Goal: Task Accomplishment & Management: Manage account settings

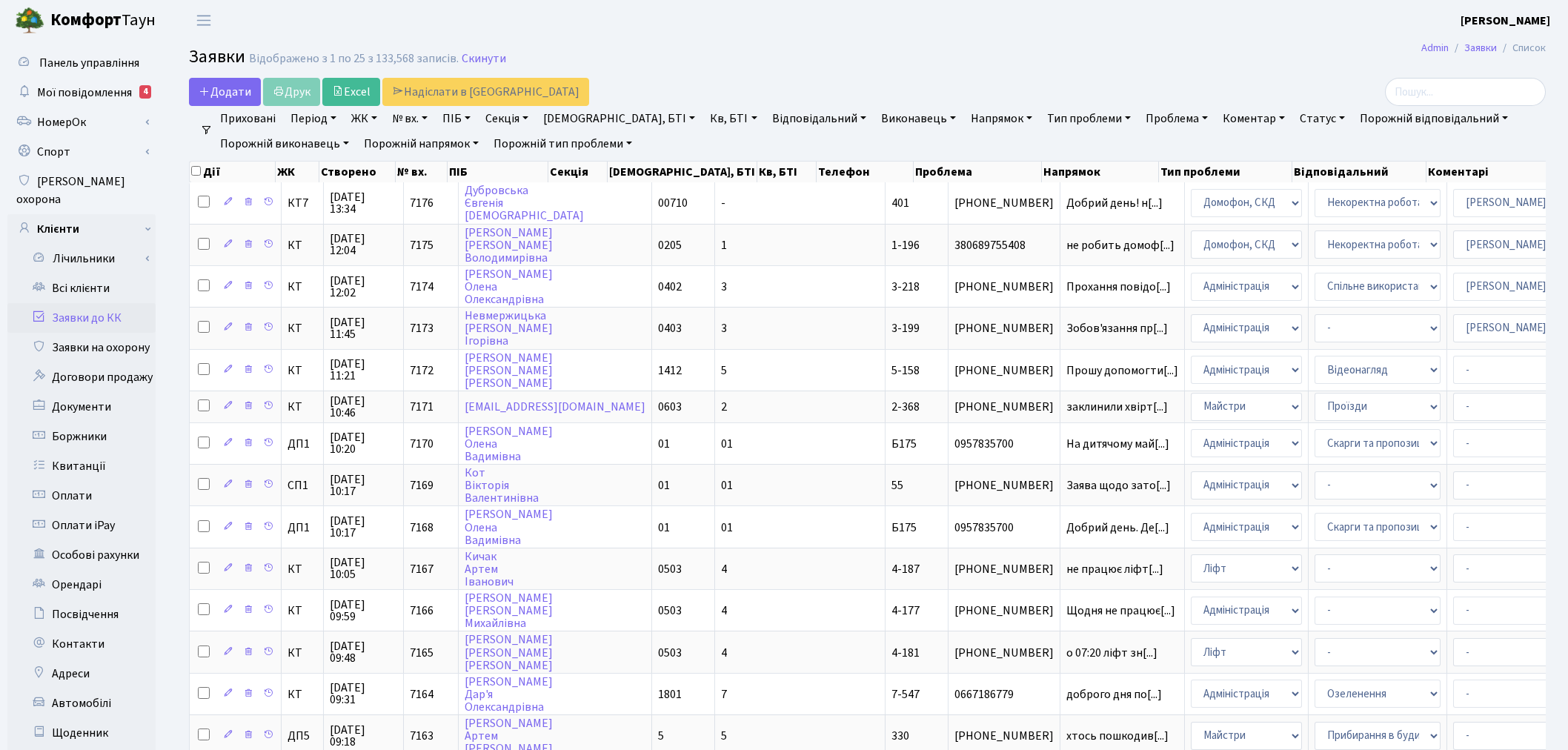
select select "38"
select select "22"
select select "34"
select select "14"
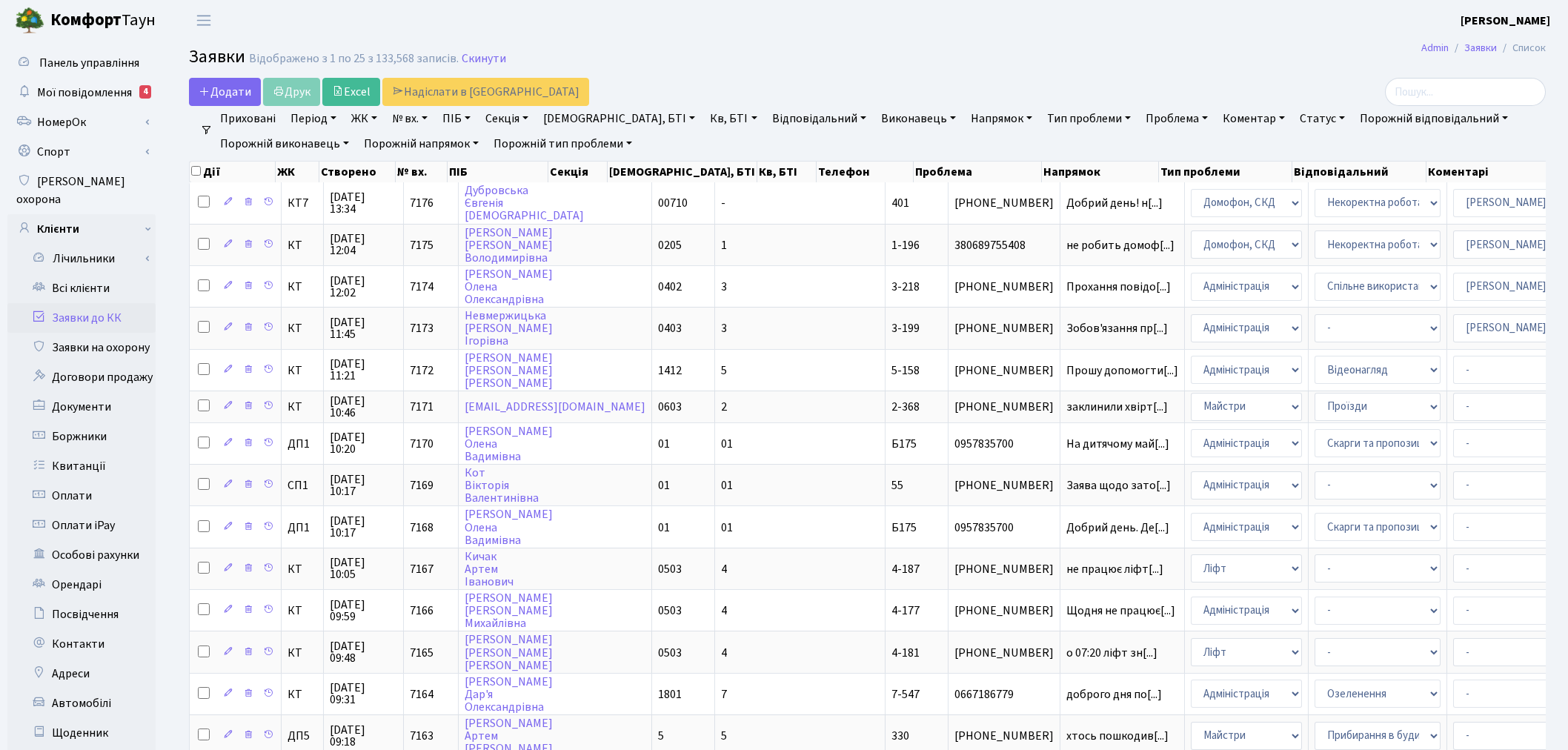
select select "25"
click at [100, 273] on link "Всі клієнти" at bounding box center [80, 288] width 148 height 30
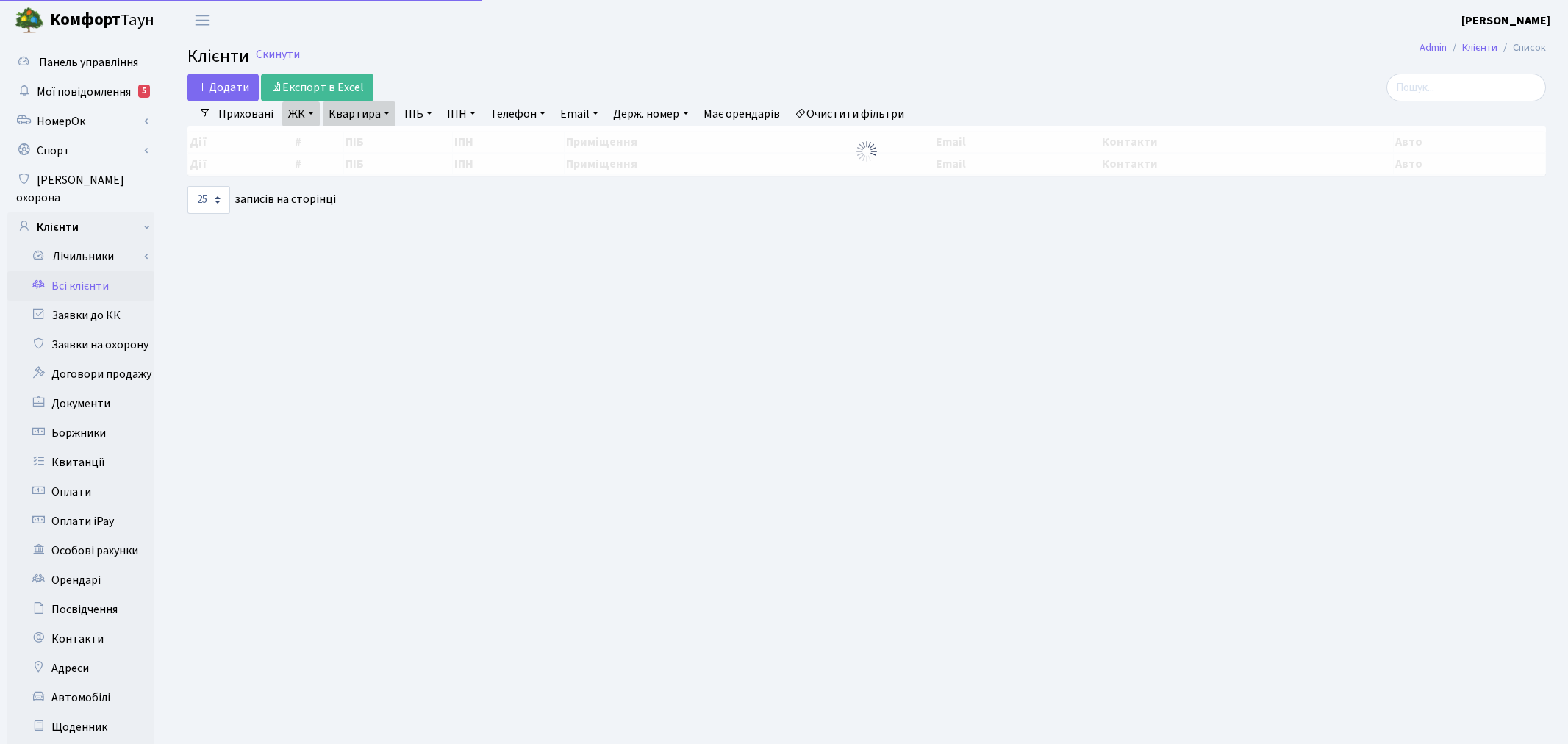
select select "25"
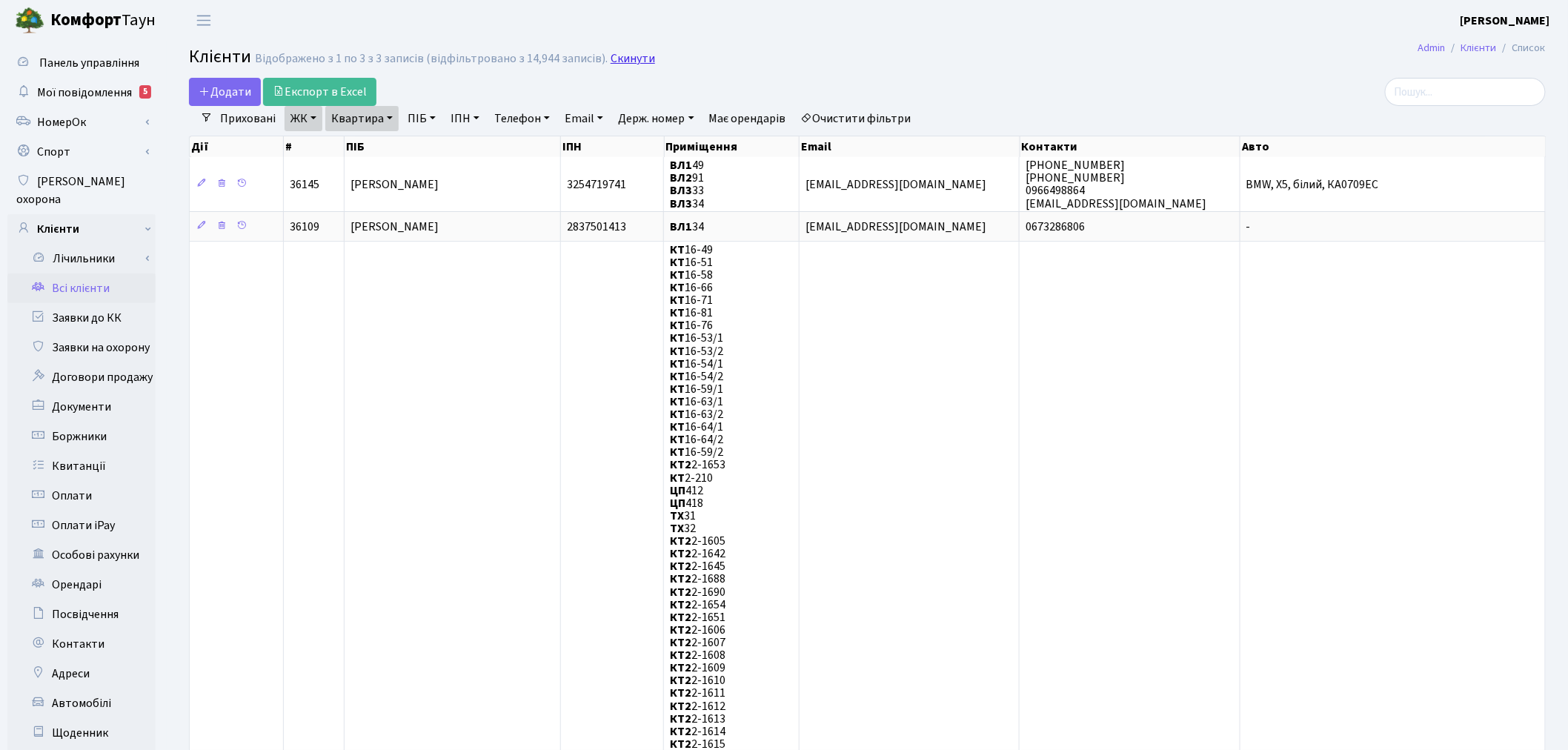
click at [610, 57] on link "Скинути" at bounding box center [632, 59] width 45 height 14
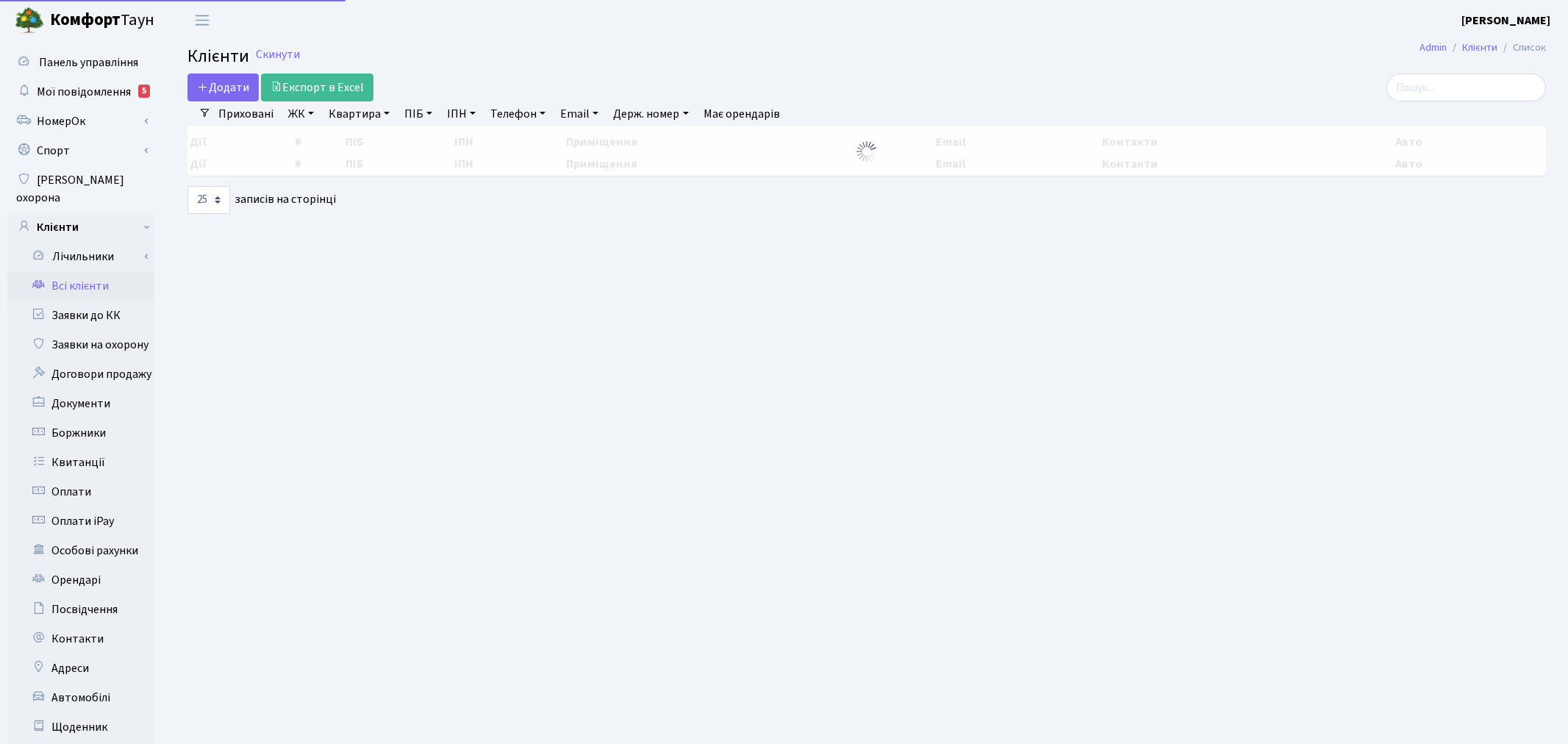
select select "25"
click at [298, 116] on link "ЖК" at bounding box center [301, 113] width 37 height 25
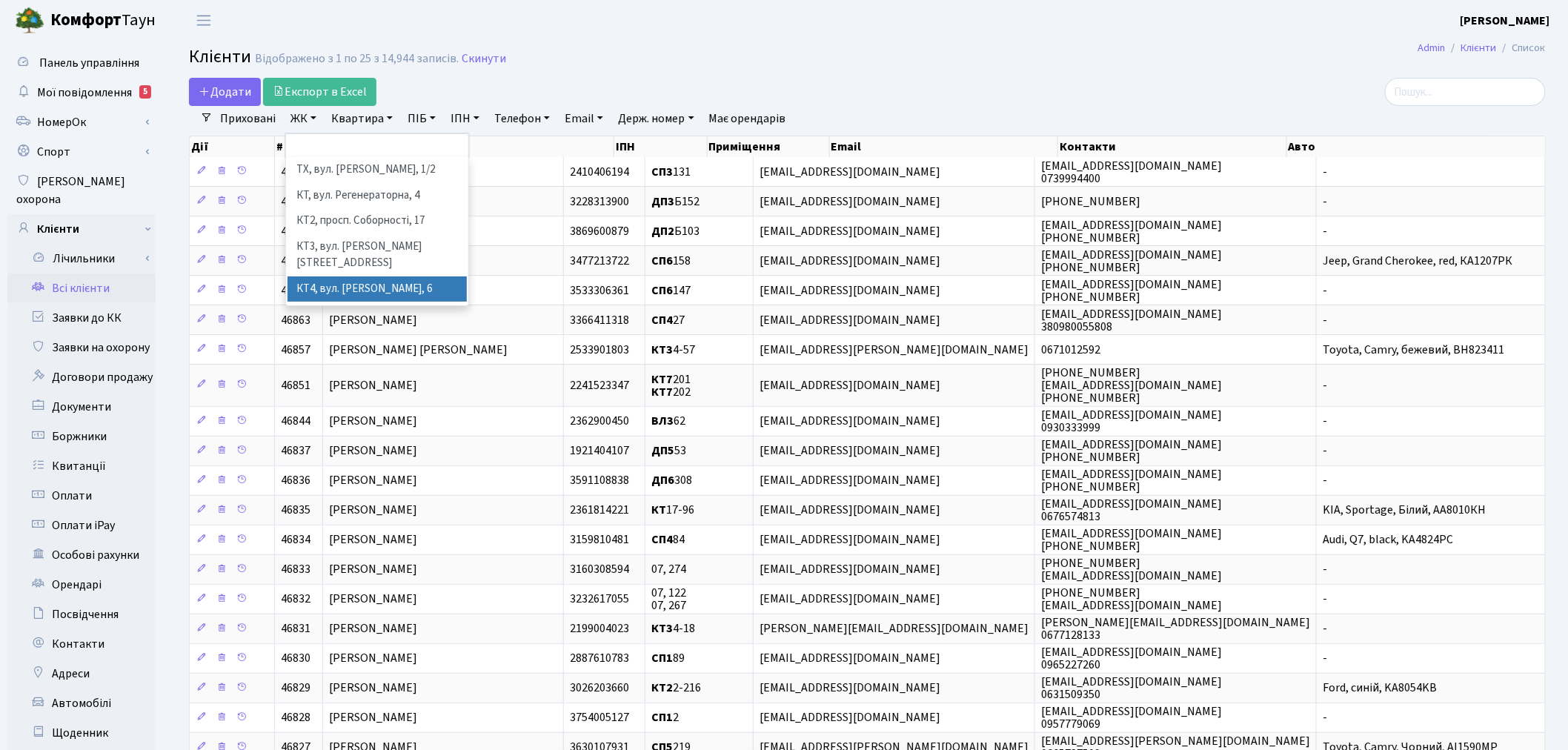
click at [363, 276] on li "КТ4, вул. Юрія Липи, 6" at bounding box center [377, 289] width 179 height 26
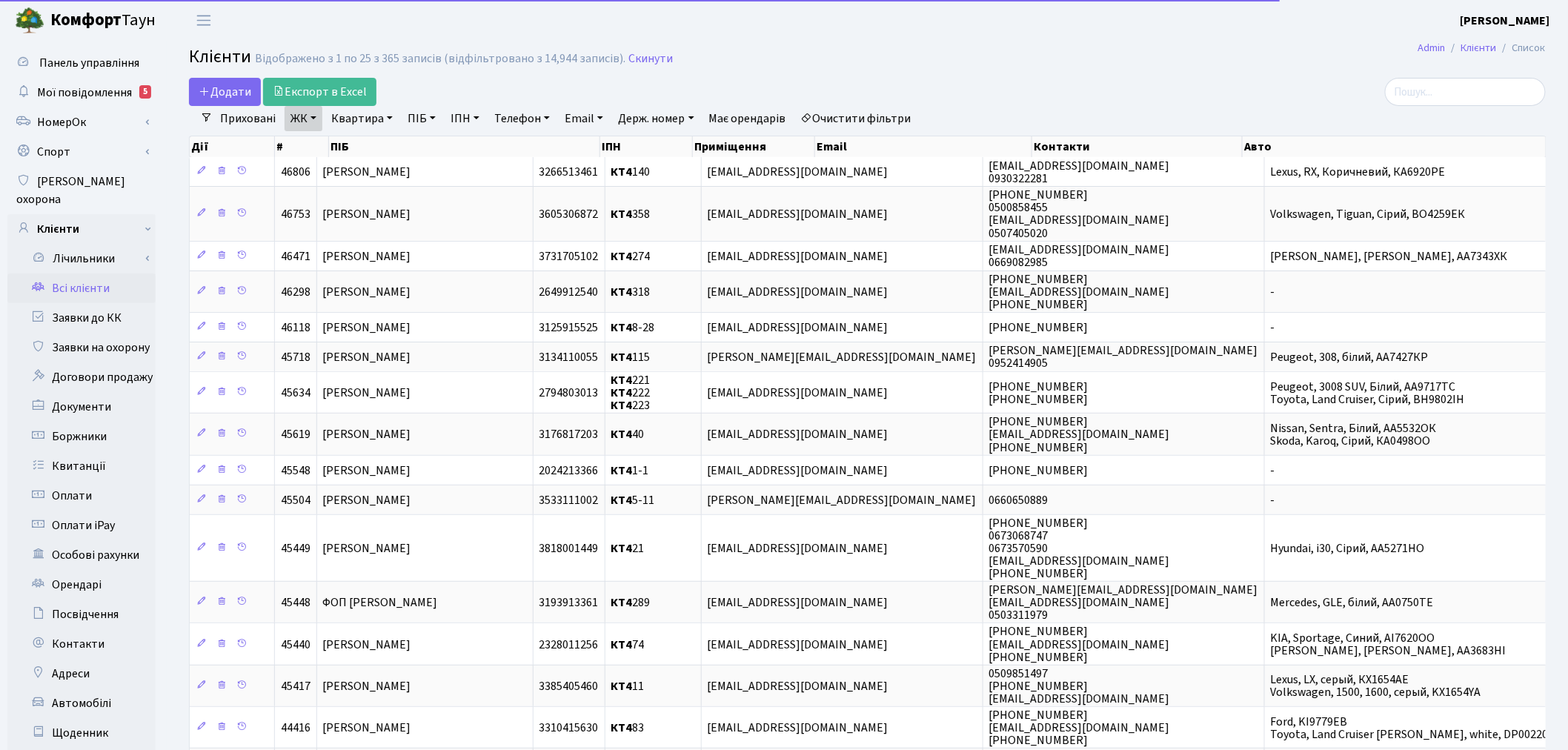
click at [361, 118] on link "Квартира" at bounding box center [362, 118] width 74 height 25
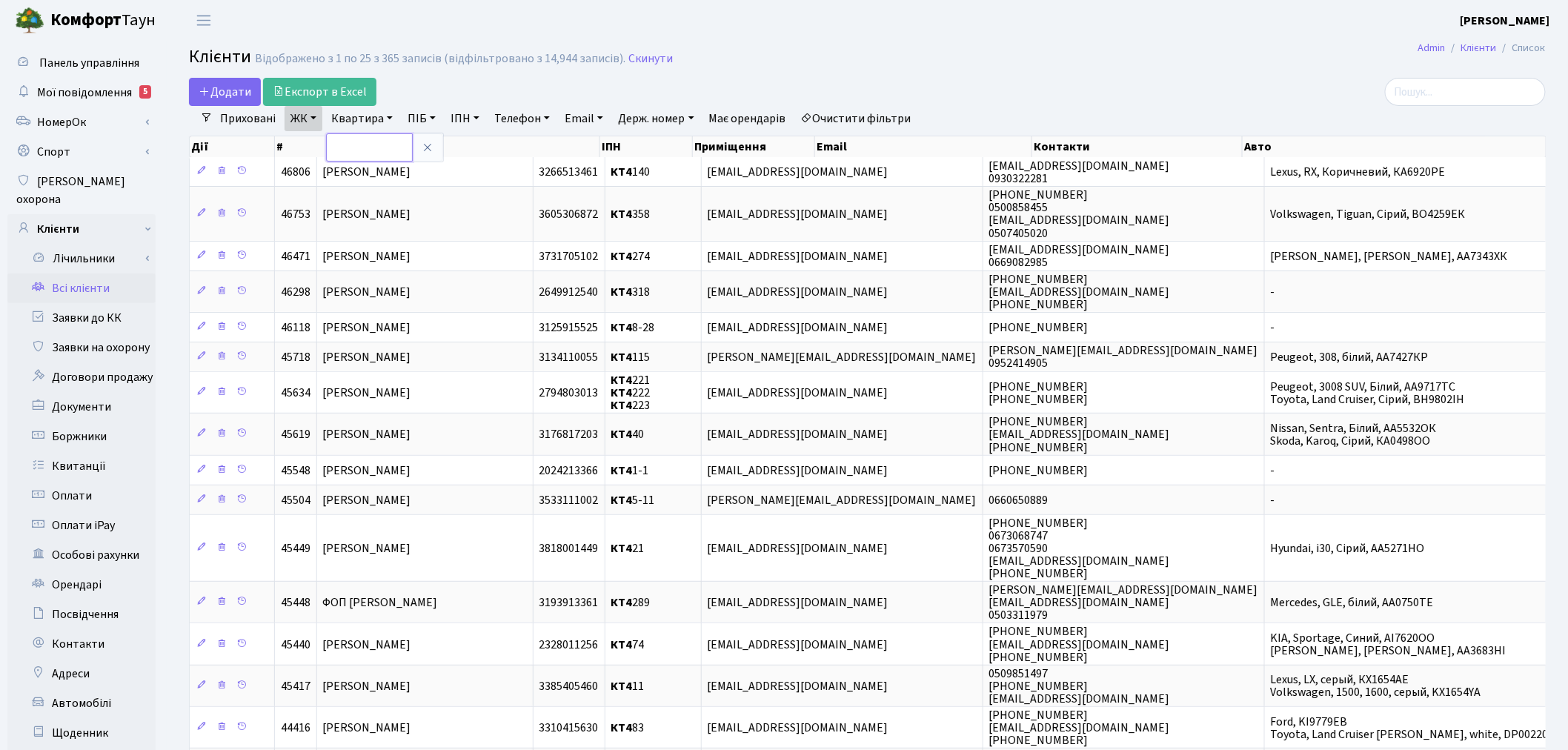
click at [375, 156] on input "text" at bounding box center [369, 147] width 86 height 28
type input "241"
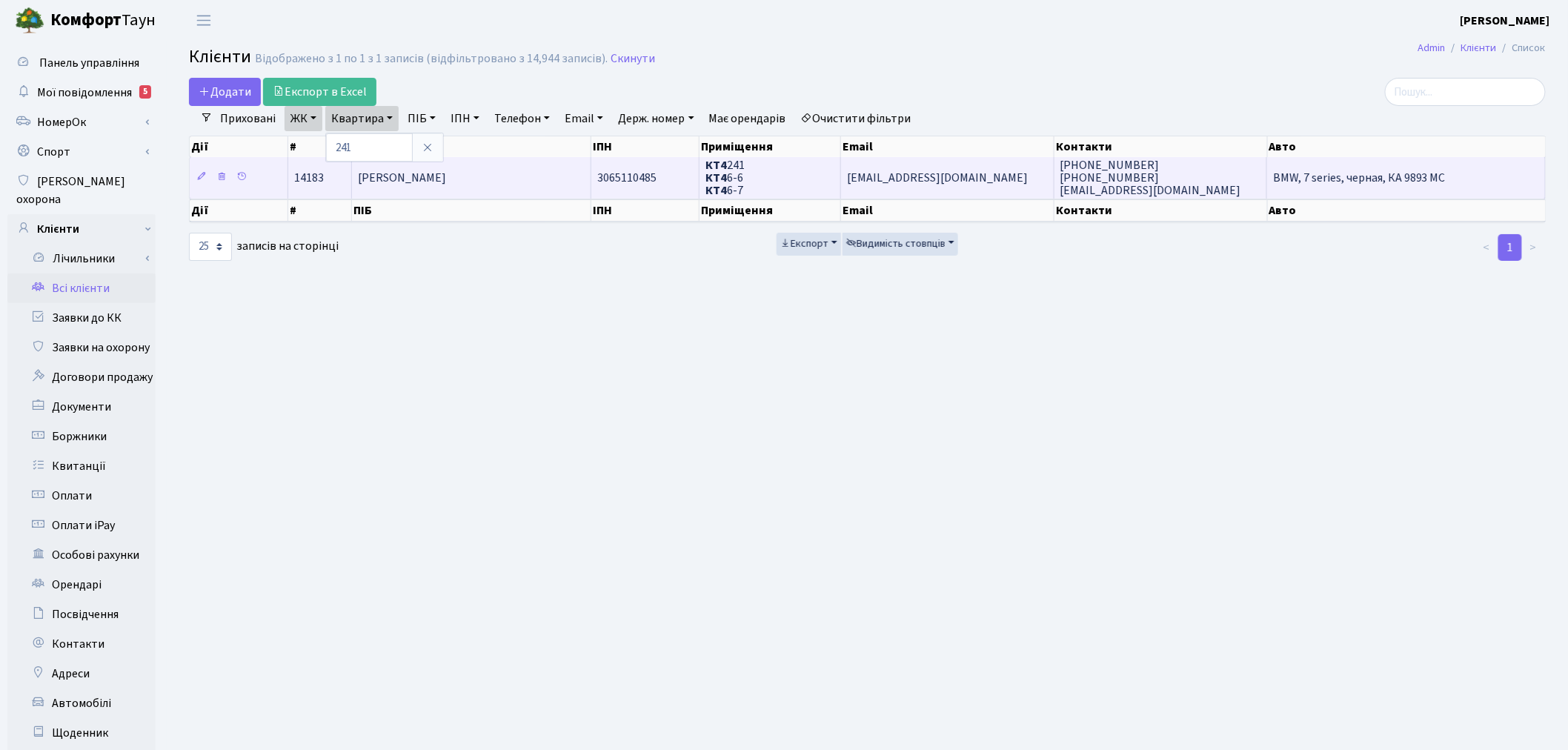
click at [976, 174] on td "Nataliia.karat@gmail.com" at bounding box center [947, 177] width 214 height 41
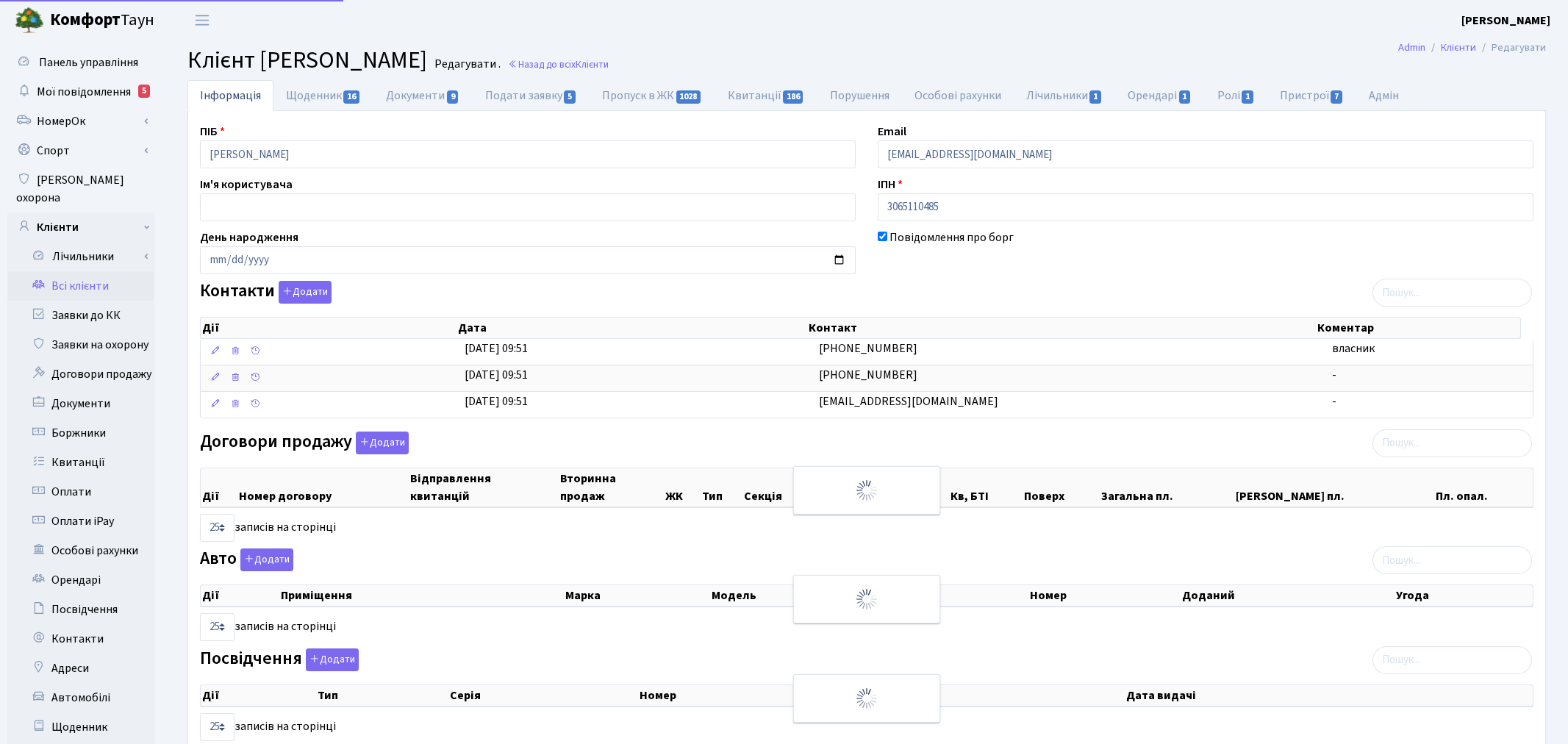
select select "25"
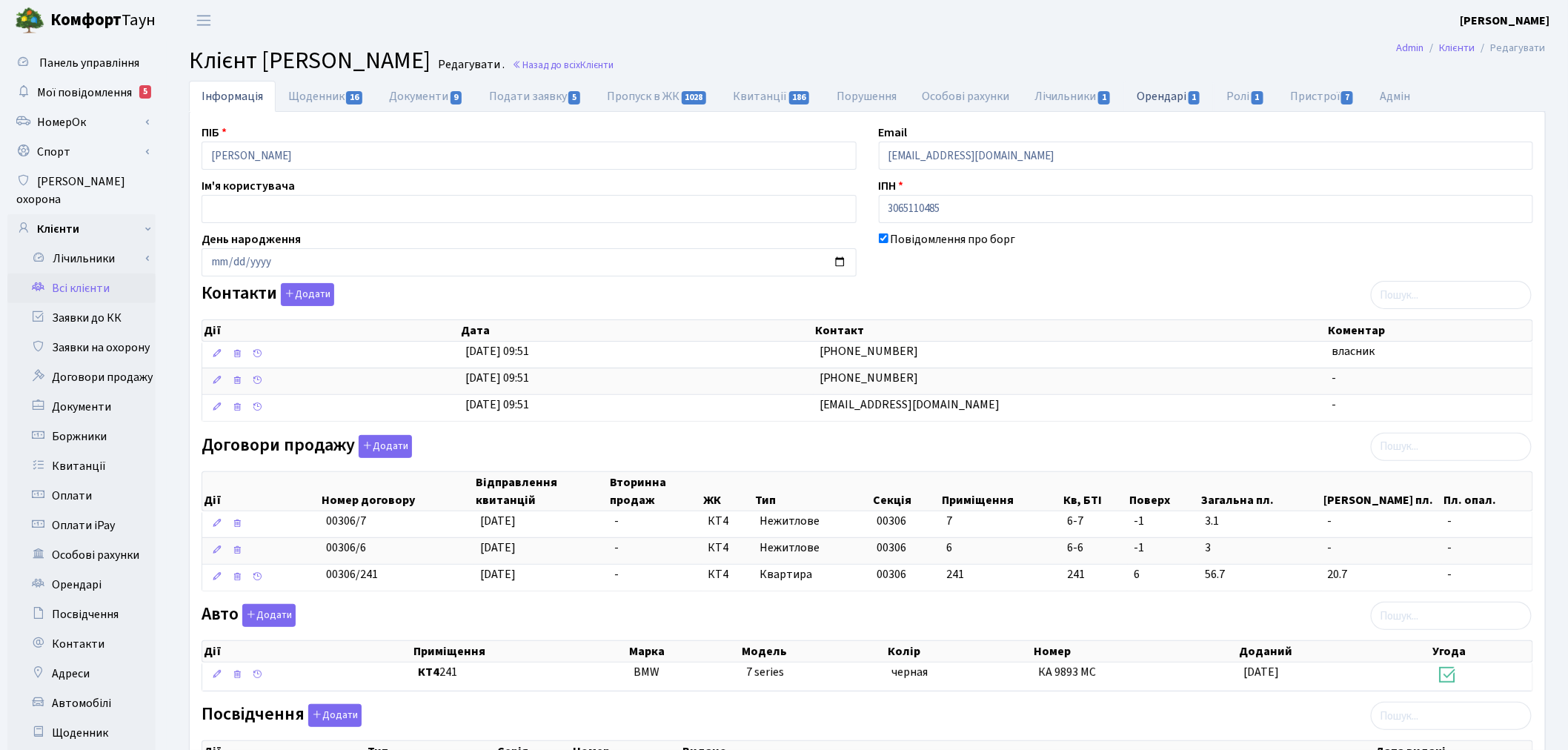
click at [1181, 100] on link "Орендарі 1" at bounding box center [1169, 95] width 89 height 31
select select "25"
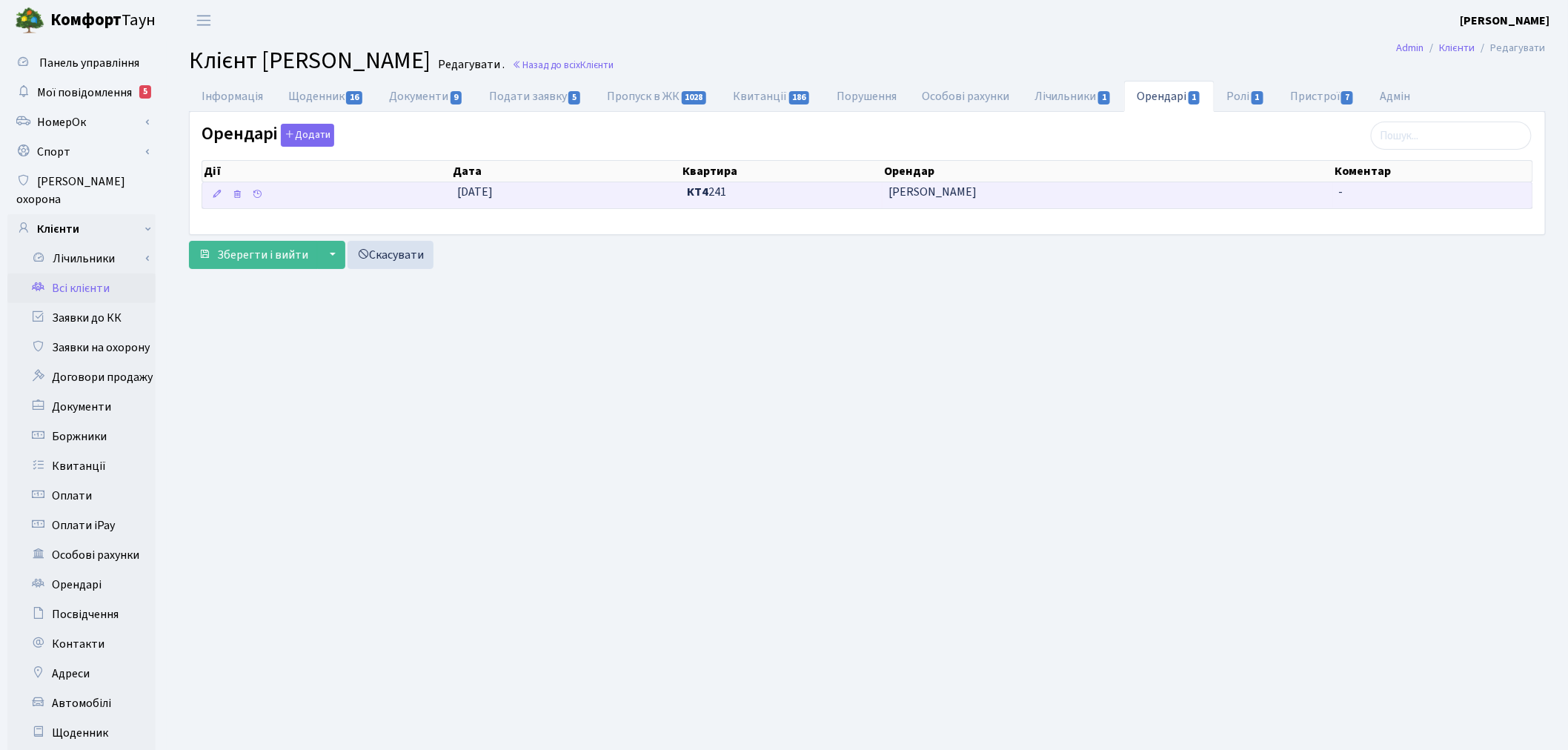
click at [357, 190] on td at bounding box center [327, 195] width 249 height 26
click at [692, 193] on b "КТ4" at bounding box center [698, 192] width 22 height 16
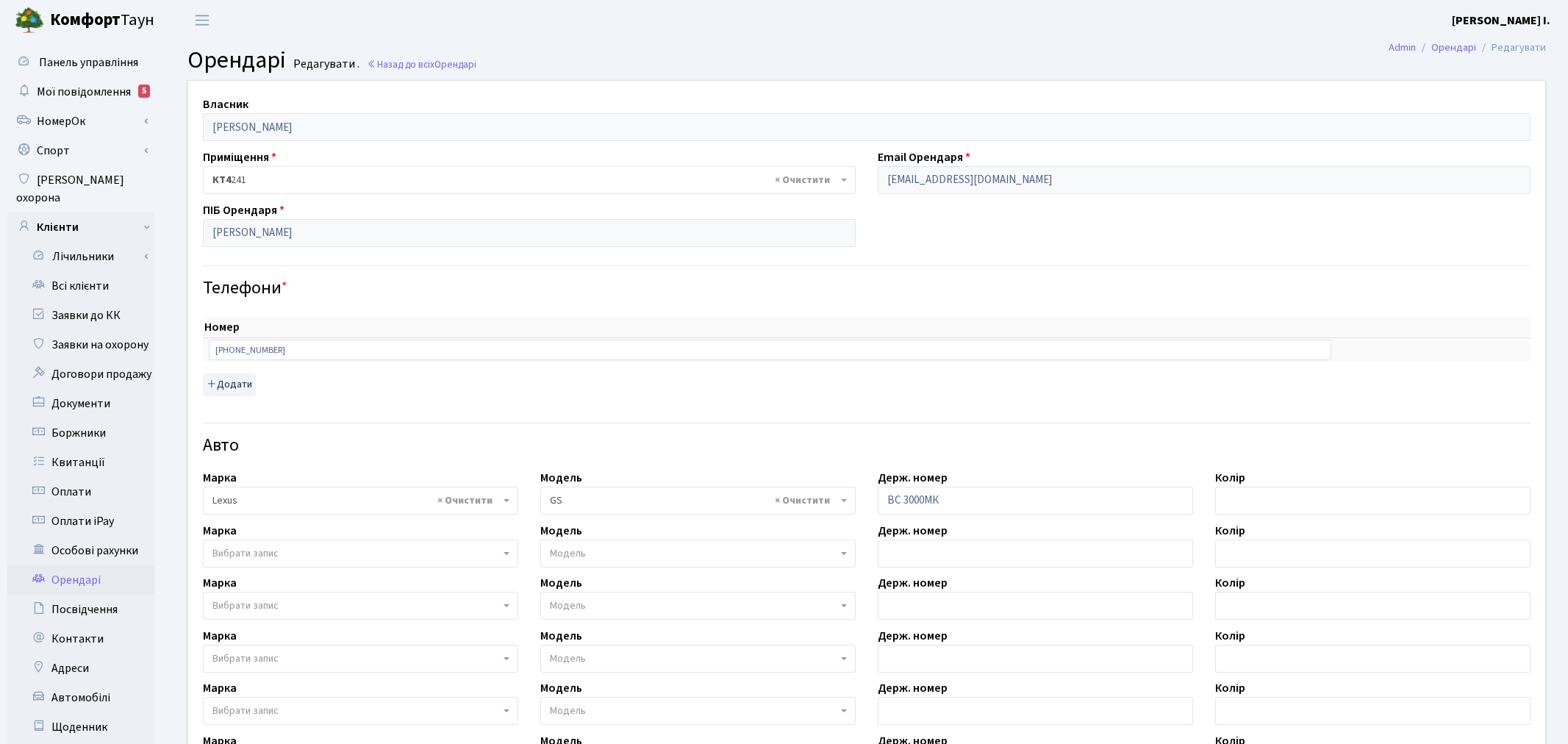
select select "2752"
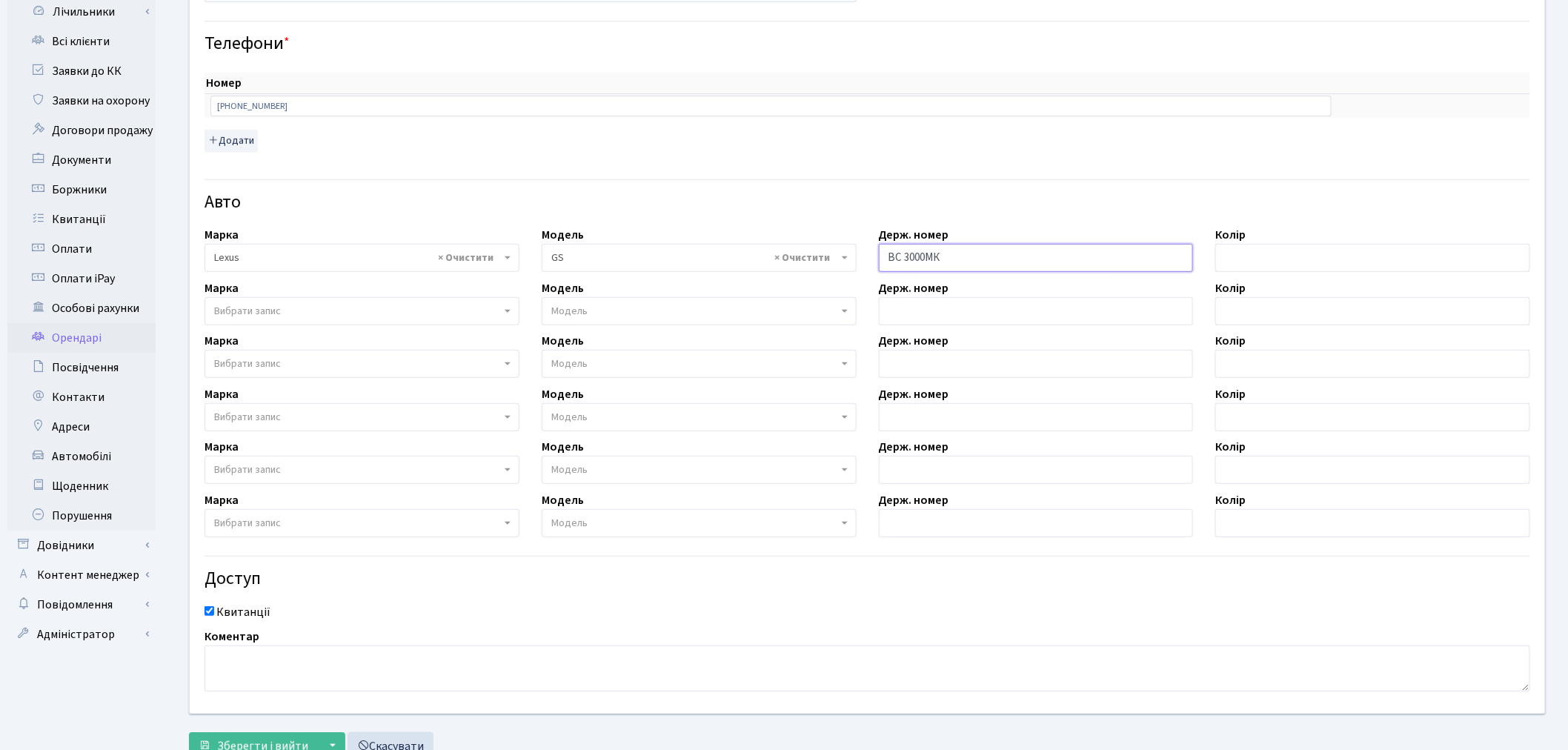
drag, startPoint x: 963, startPoint y: 257, endPoint x: 875, endPoint y: 255, distance: 88.0
click at [875, 255] on div "Держ. номер ВС 3000МК" at bounding box center [1035, 248] width 337 height 46
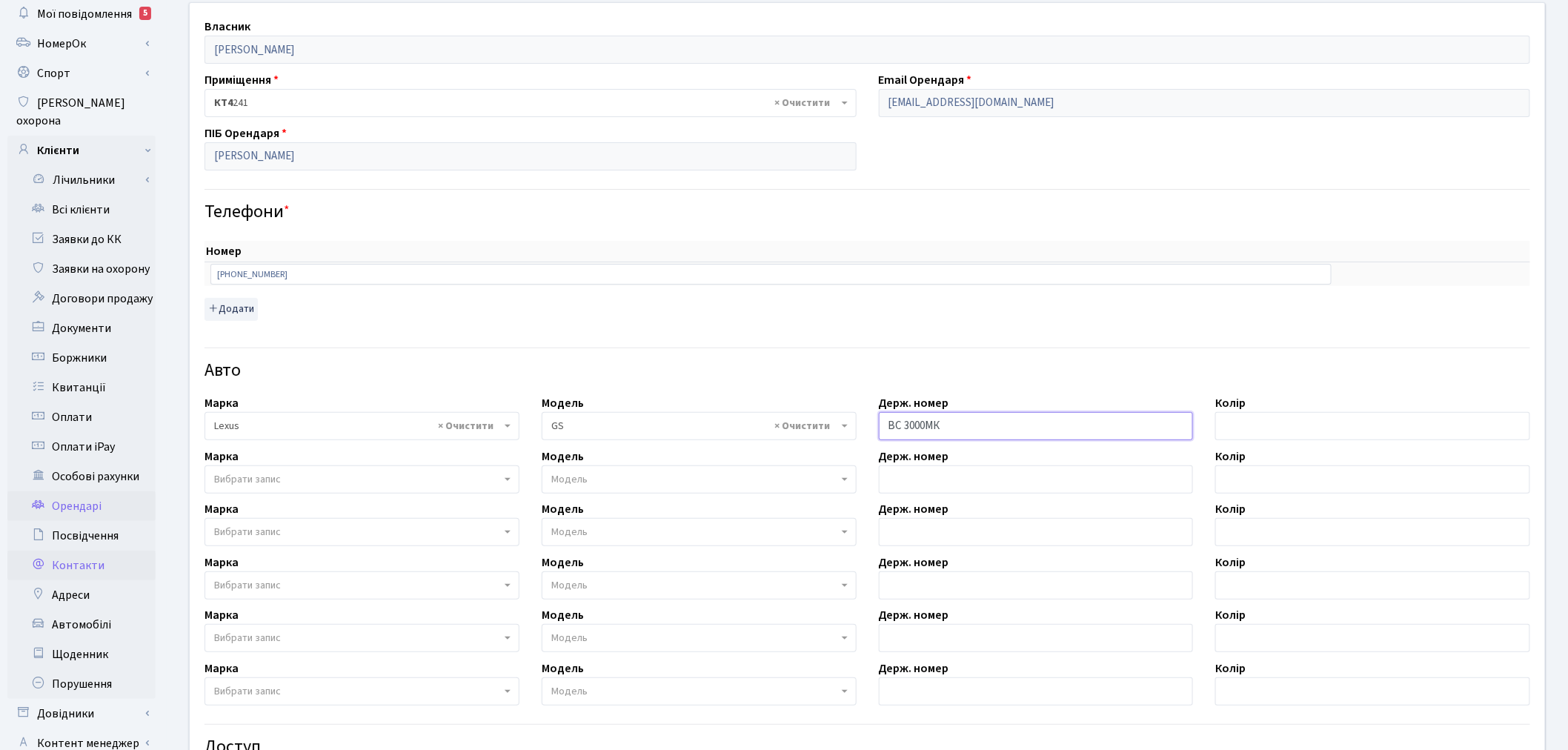
scroll to position [82, 0]
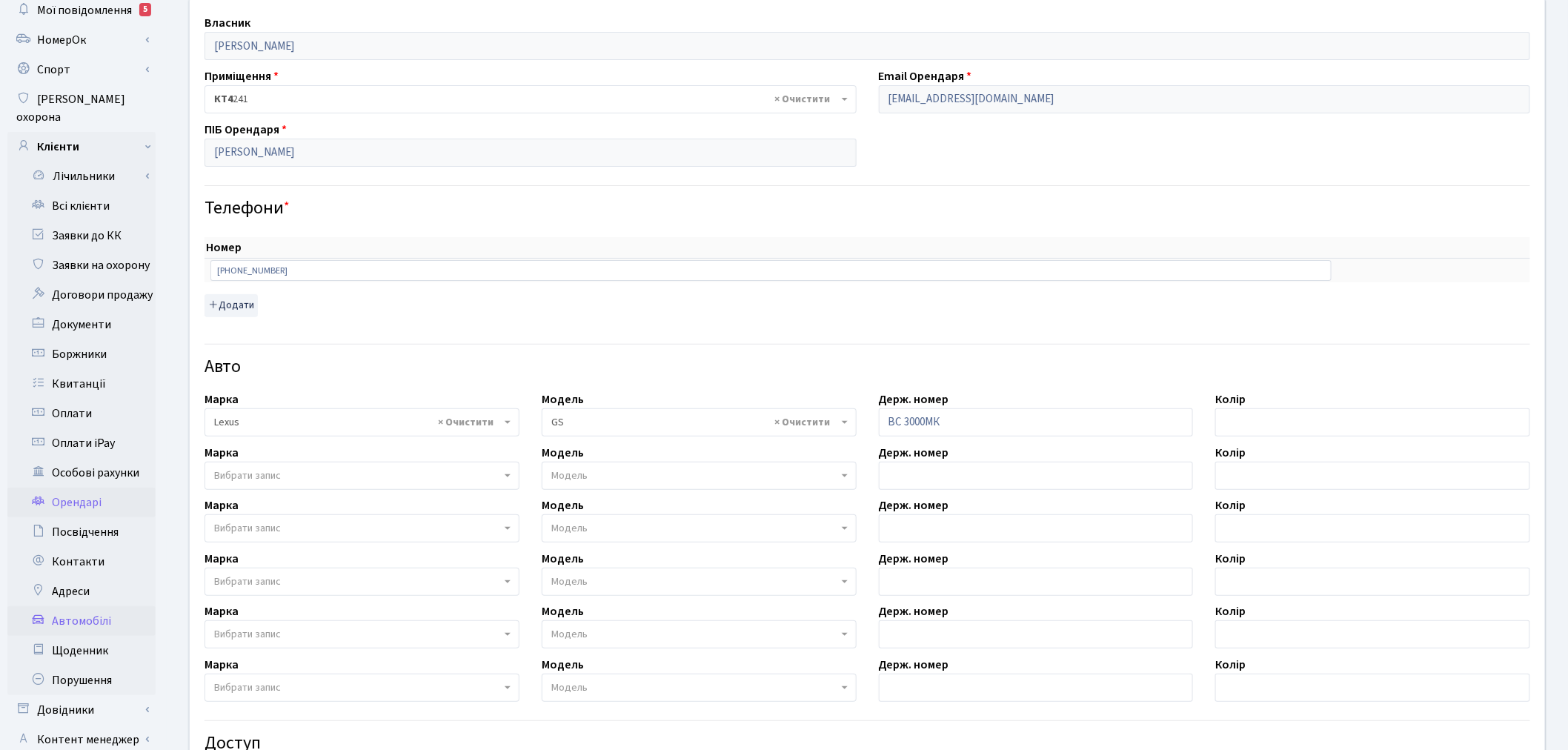
click at [104, 606] on link "Автомобілі" at bounding box center [80, 621] width 148 height 30
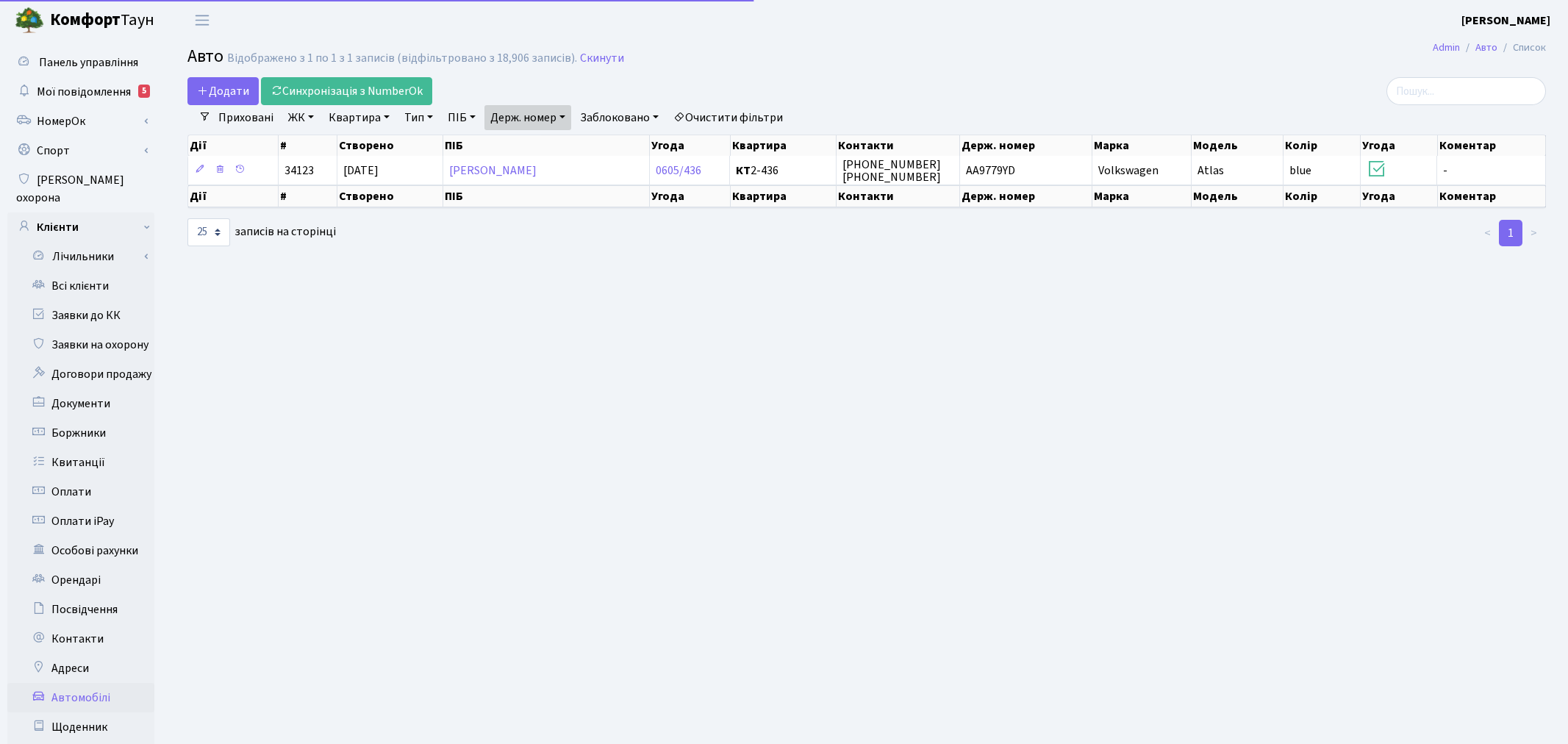
select select "25"
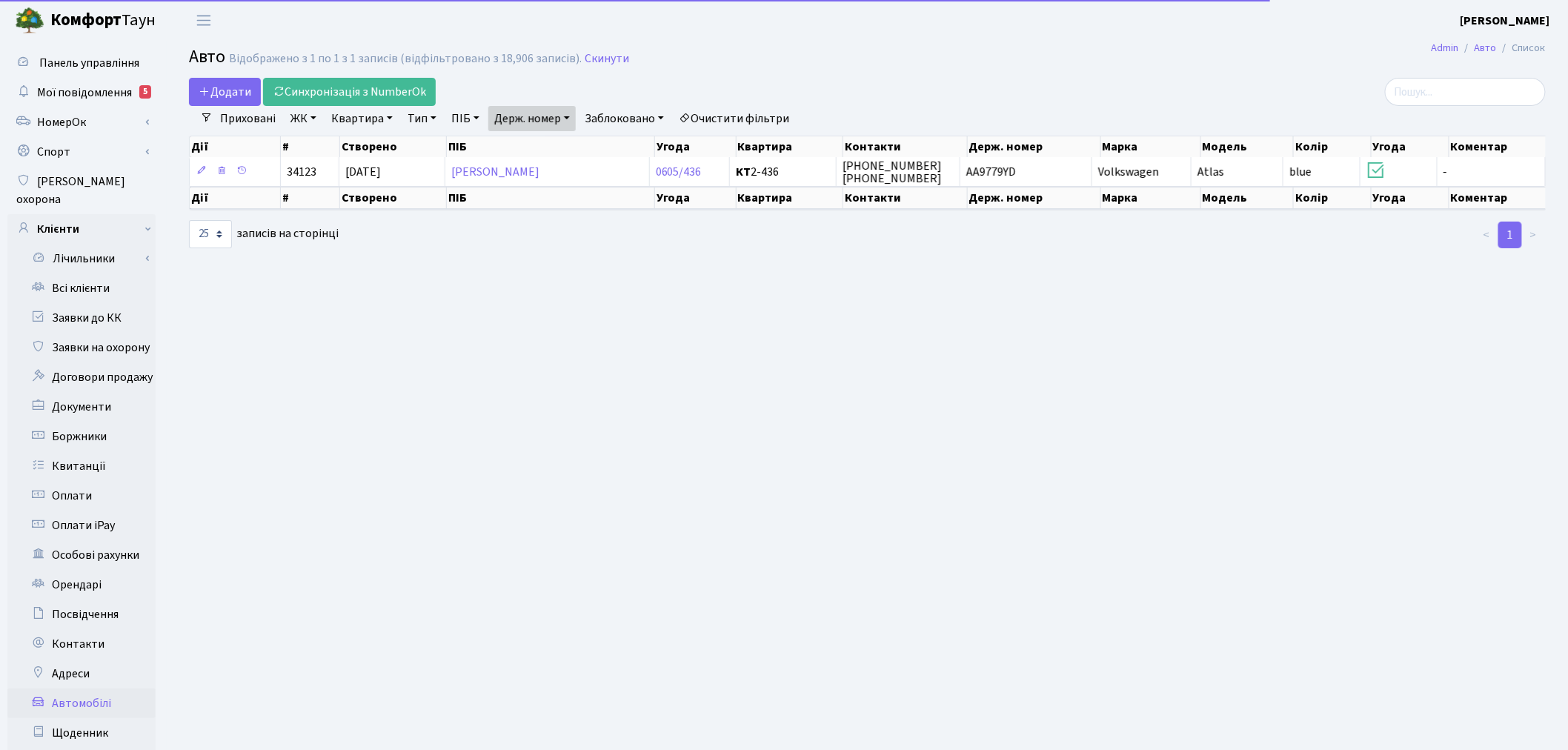
click at [537, 115] on link "Держ. номер" at bounding box center [532, 118] width 87 height 25
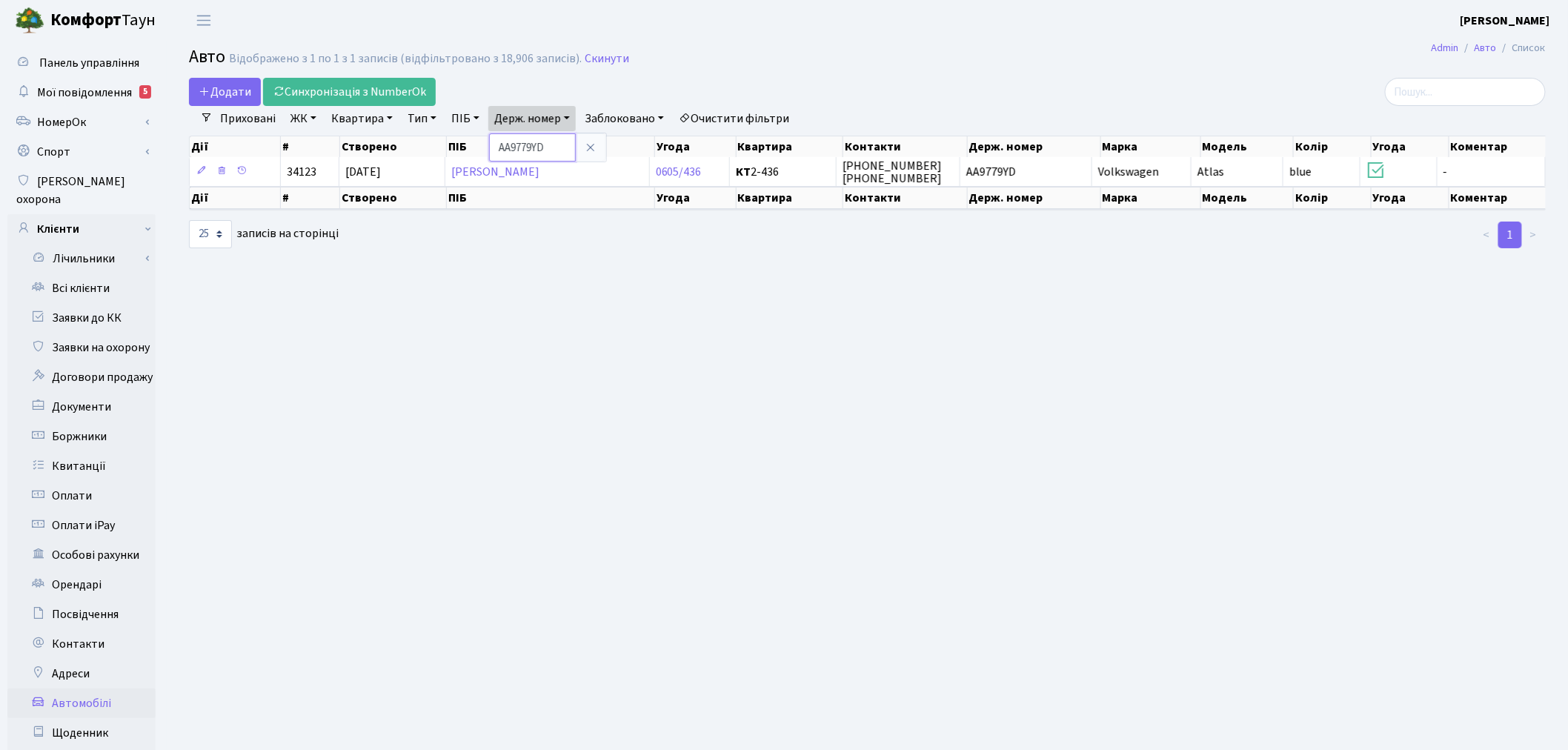
drag, startPoint x: 555, startPoint y: 144, endPoint x: 470, endPoint y: 144, distance: 85.0
click at [470, 144] on div "Додати Синхронізація з NumberOk Фільтри Приховані ЖК - ТХ, вул. Ділова, 1/2 КТ,…" at bounding box center [867, 163] width 1379 height 172
click at [534, 100] on div "Додати Синхронізація з NumberOk" at bounding box center [637, 91] width 897 height 28
click at [538, 117] on link "Держ. номер" at bounding box center [532, 118] width 87 height 25
click at [615, 62] on link "Скинути" at bounding box center [606, 59] width 45 height 14
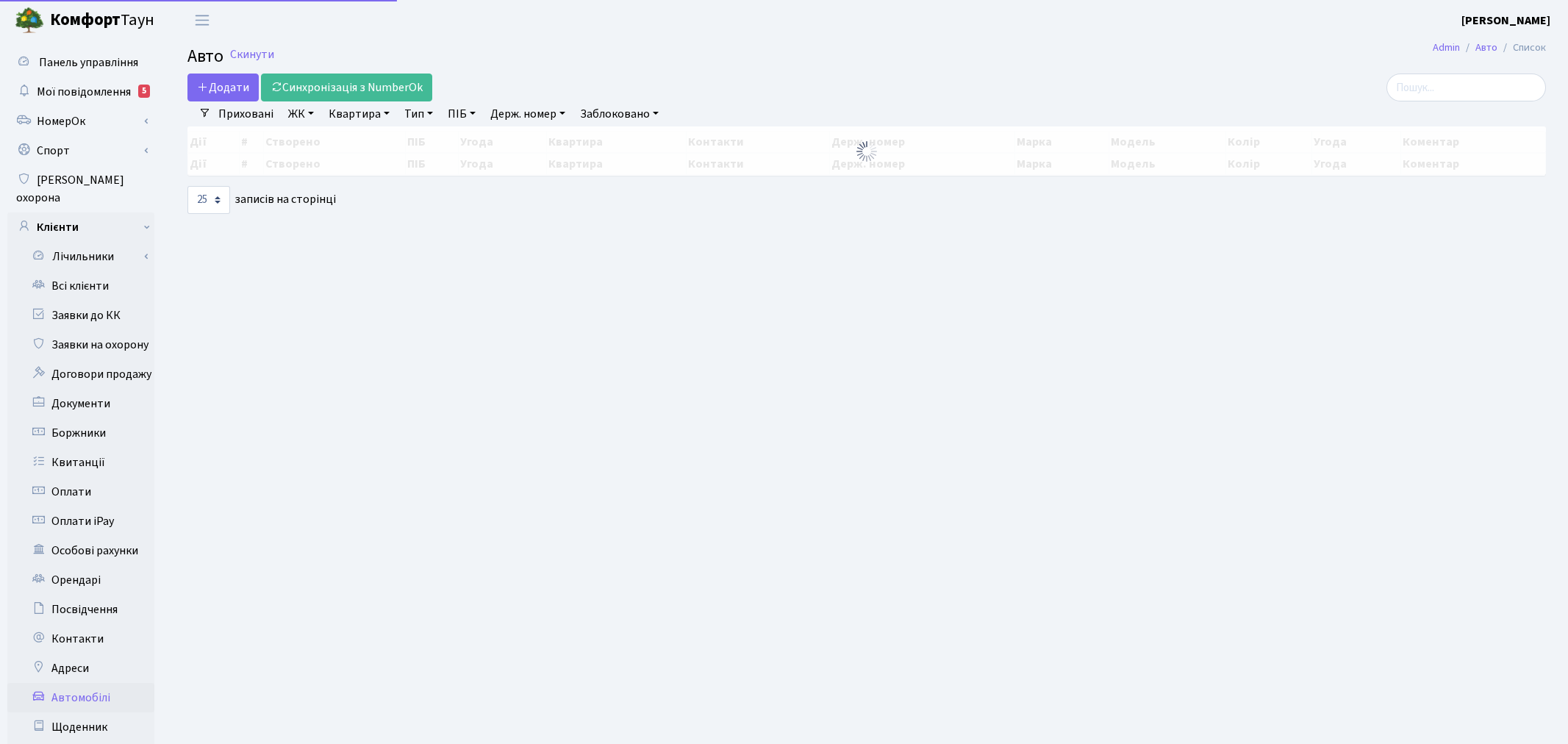
select select "25"
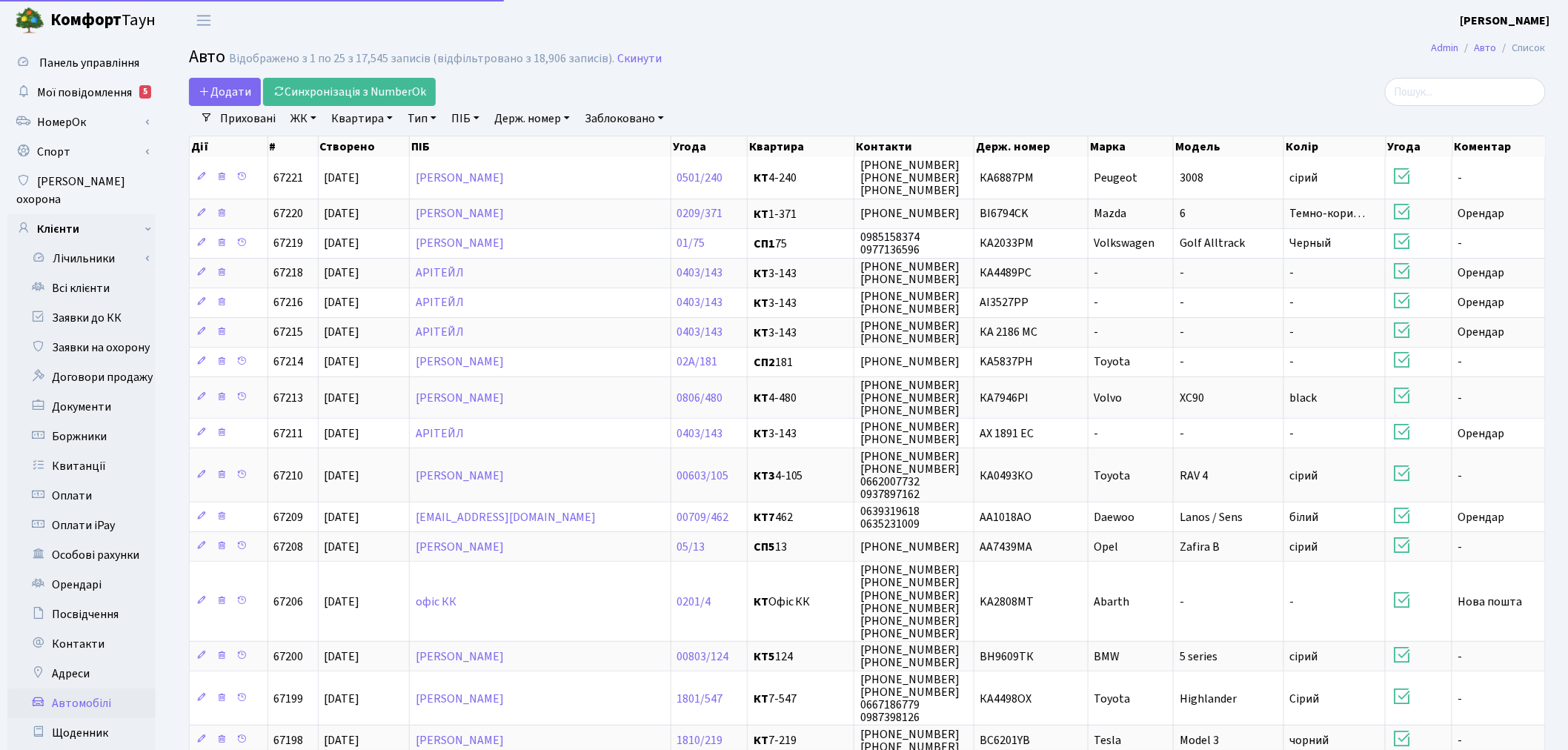
click at [545, 118] on link "Держ. номер" at bounding box center [532, 118] width 87 height 25
paste input "ВС 3000МК"
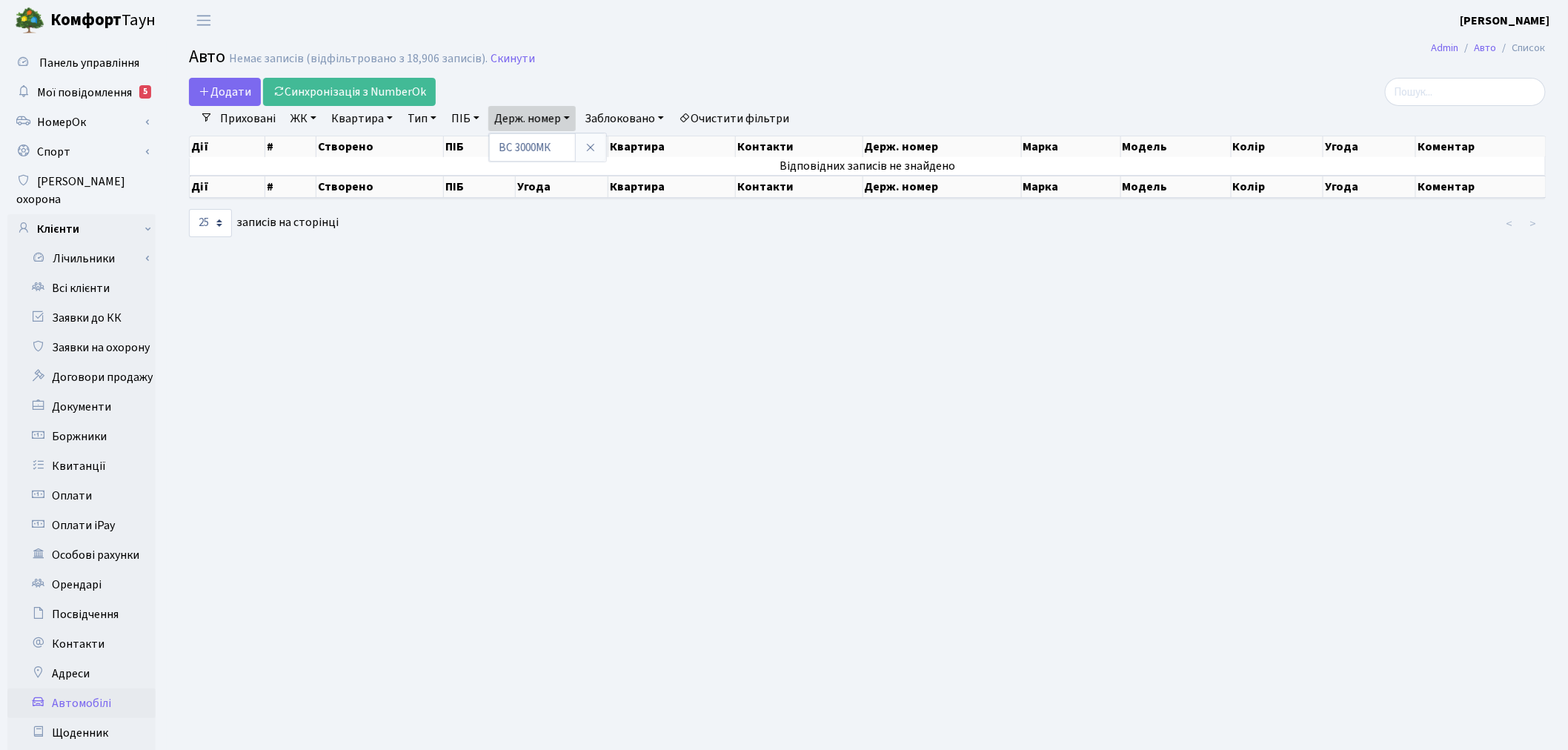
click at [267, 115] on link "Приховані" at bounding box center [248, 118] width 68 height 25
click at [516, 124] on link "Держ. номер" at bounding box center [532, 118] width 87 height 25
click at [518, 145] on input "ВС 3000МК" at bounding box center [532, 147] width 86 height 28
type input "3000МК"
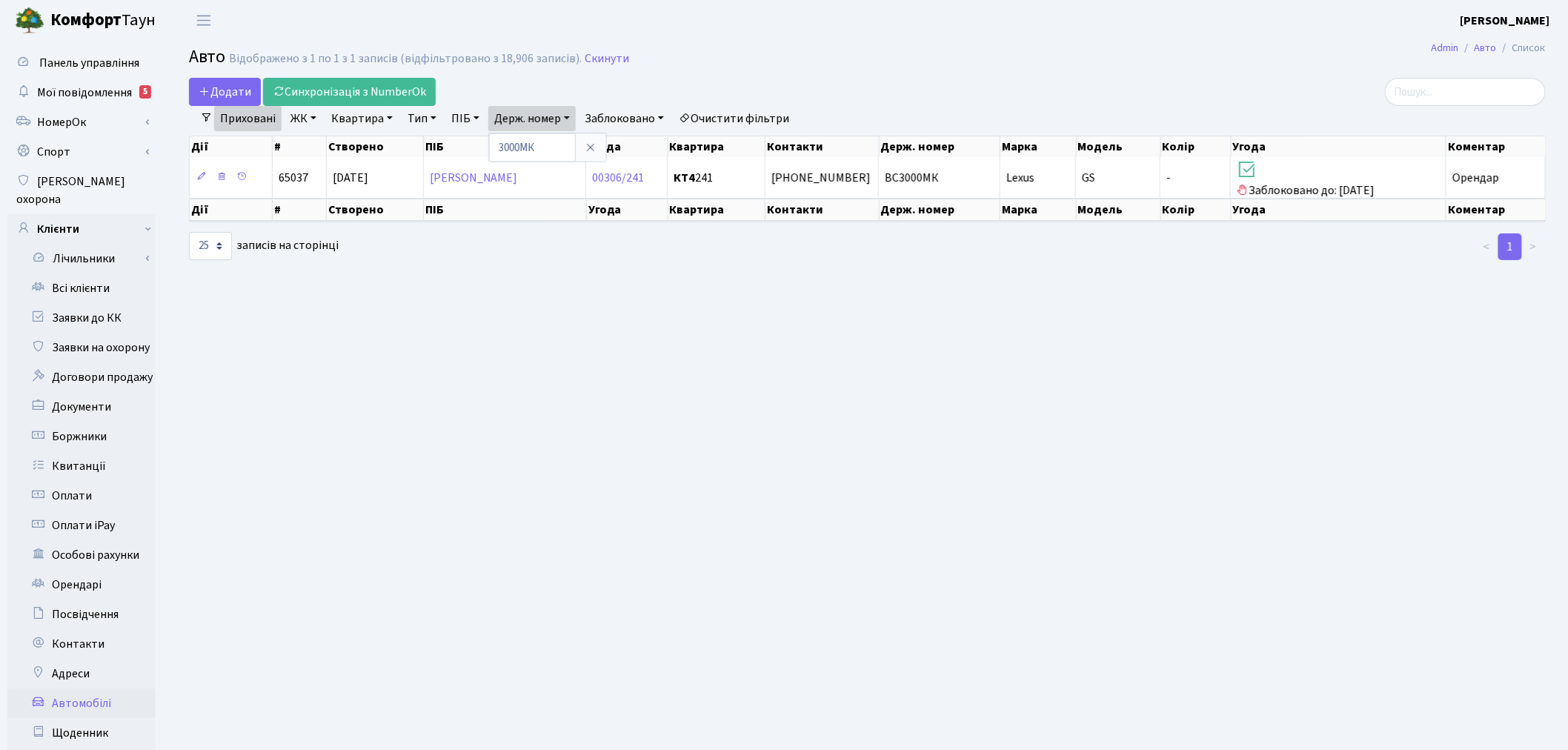
click at [261, 120] on link "Приховані" at bounding box center [248, 118] width 68 height 25
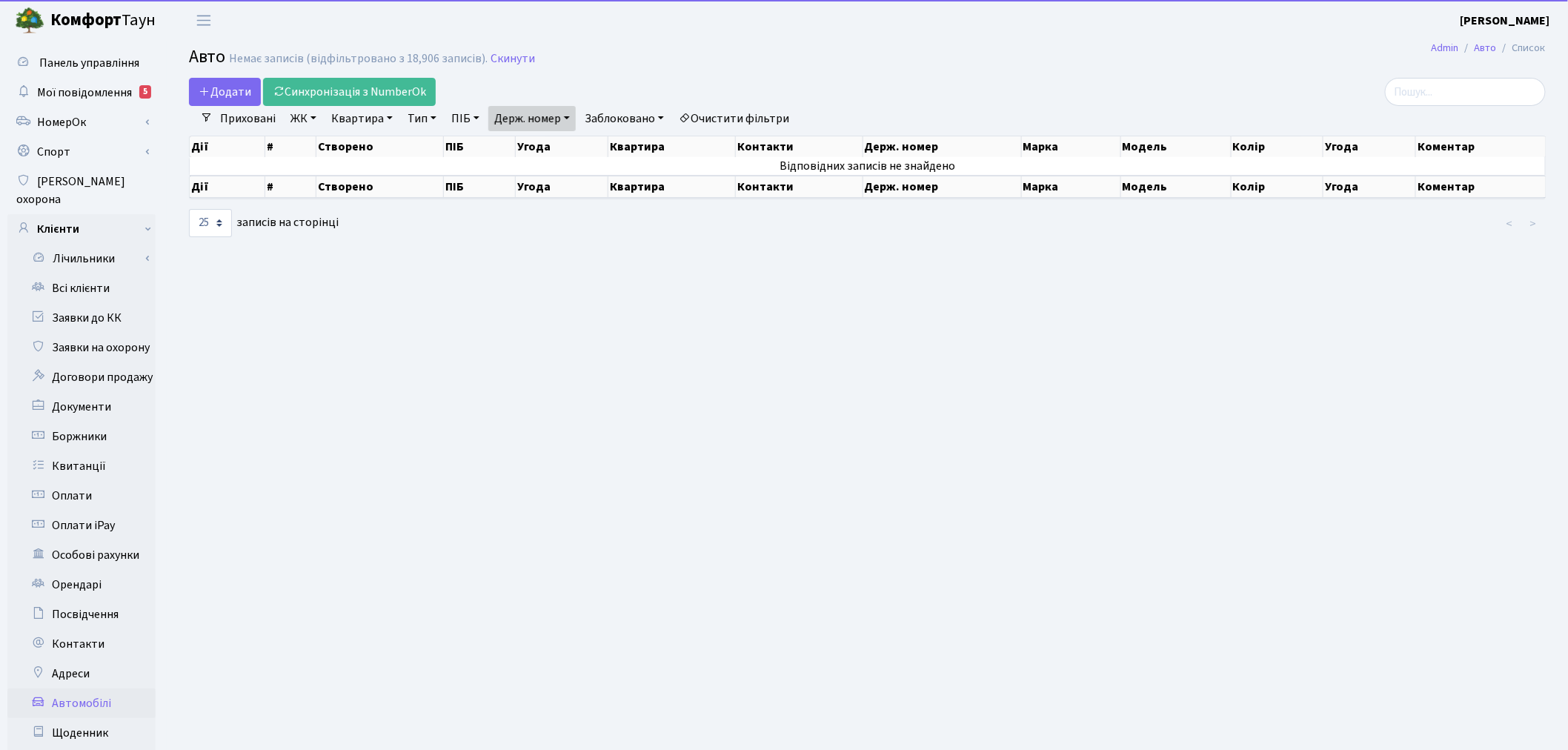
click at [247, 116] on link "Приховані" at bounding box center [248, 118] width 68 height 25
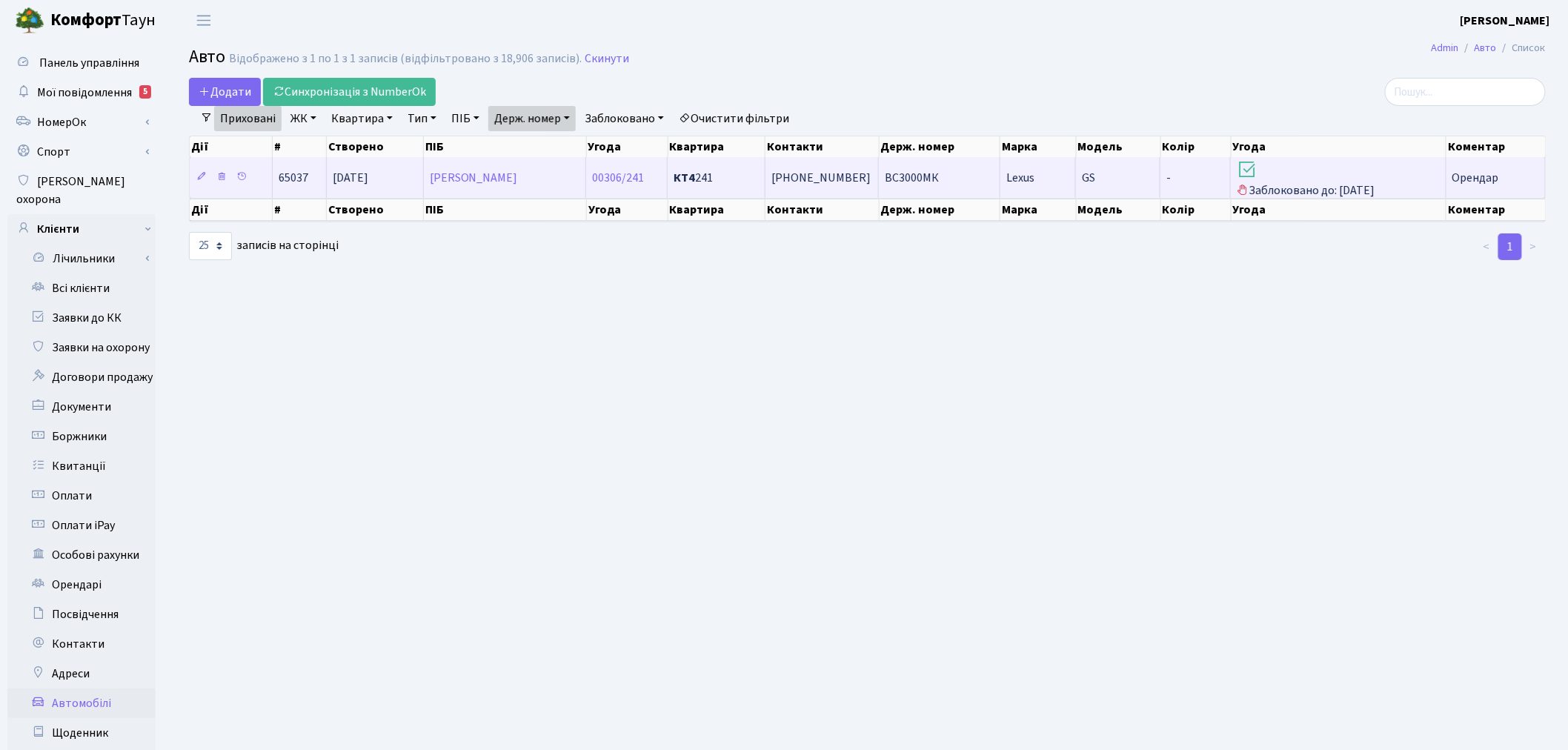
click at [1022, 179] on span "Lexus" at bounding box center [1020, 178] width 28 height 16
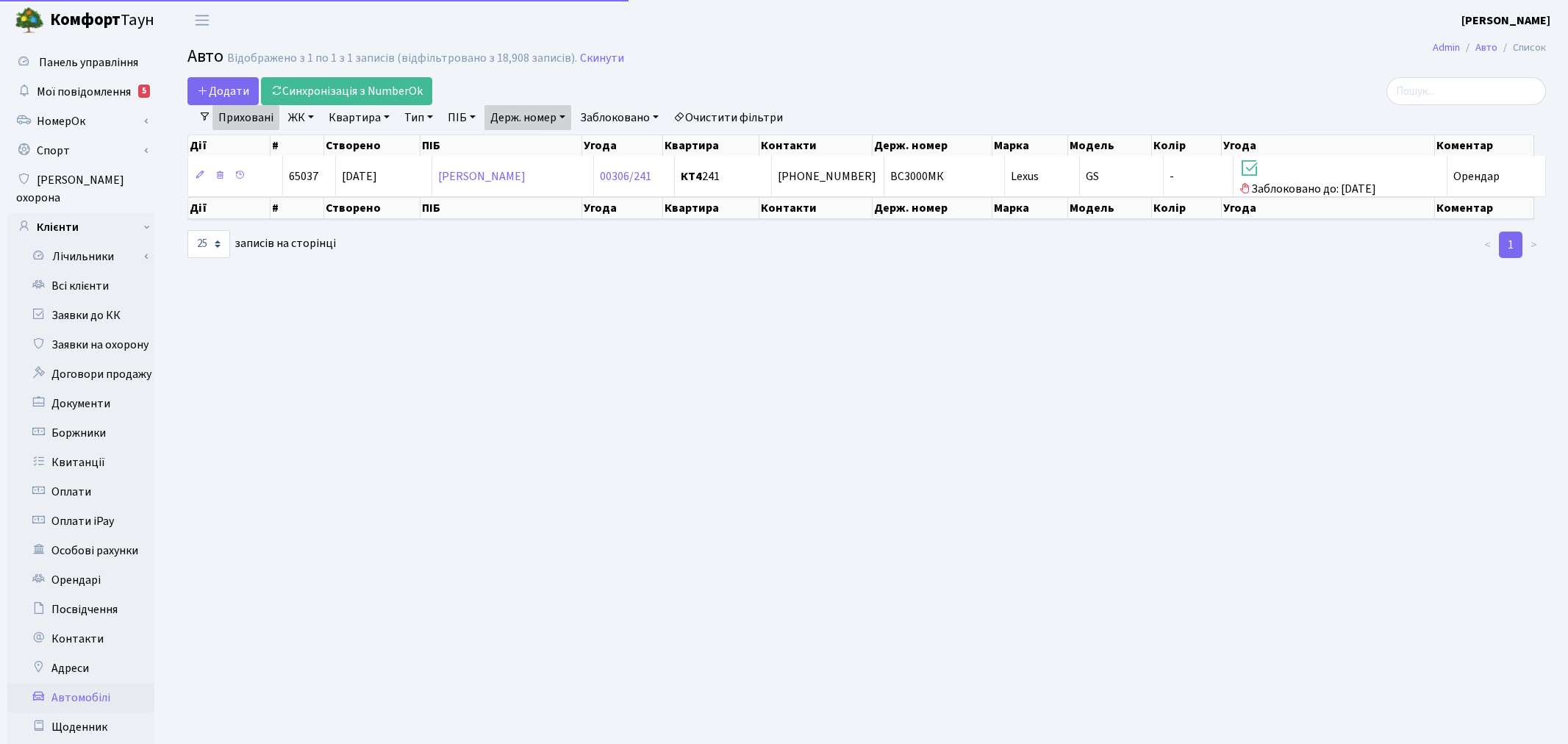
select select "25"
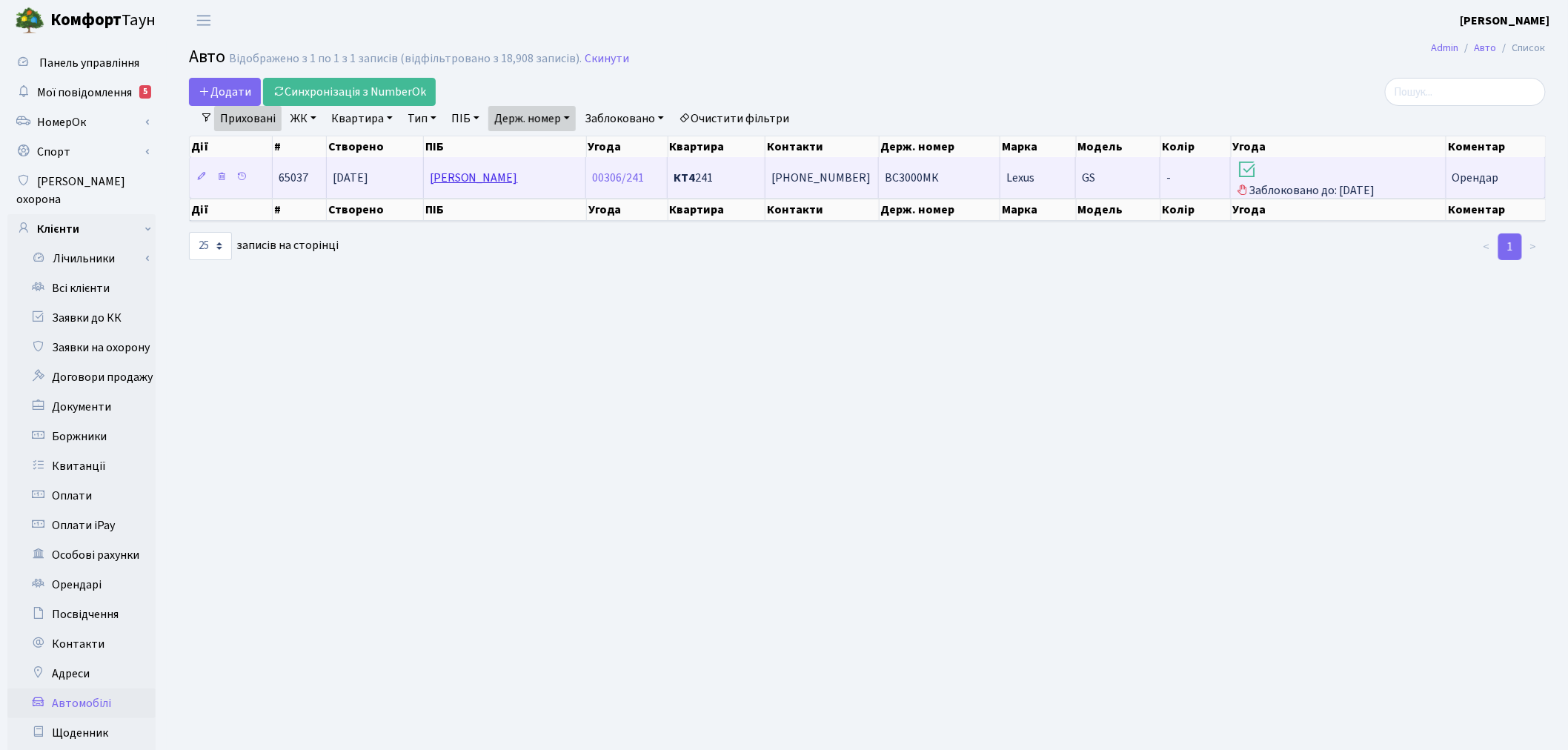
click at [461, 179] on link "[PERSON_NAME]" at bounding box center [474, 178] width 88 height 16
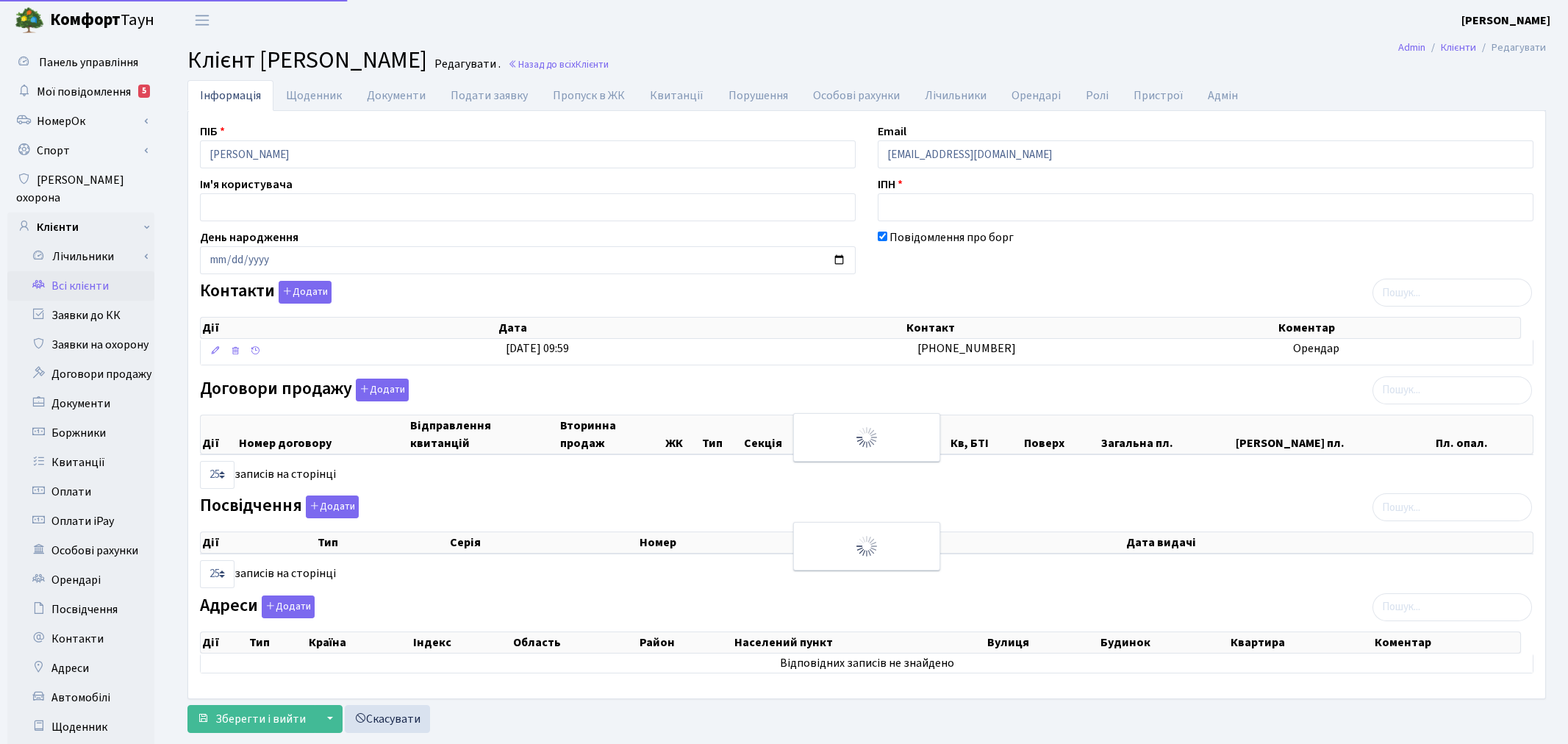
select select "25"
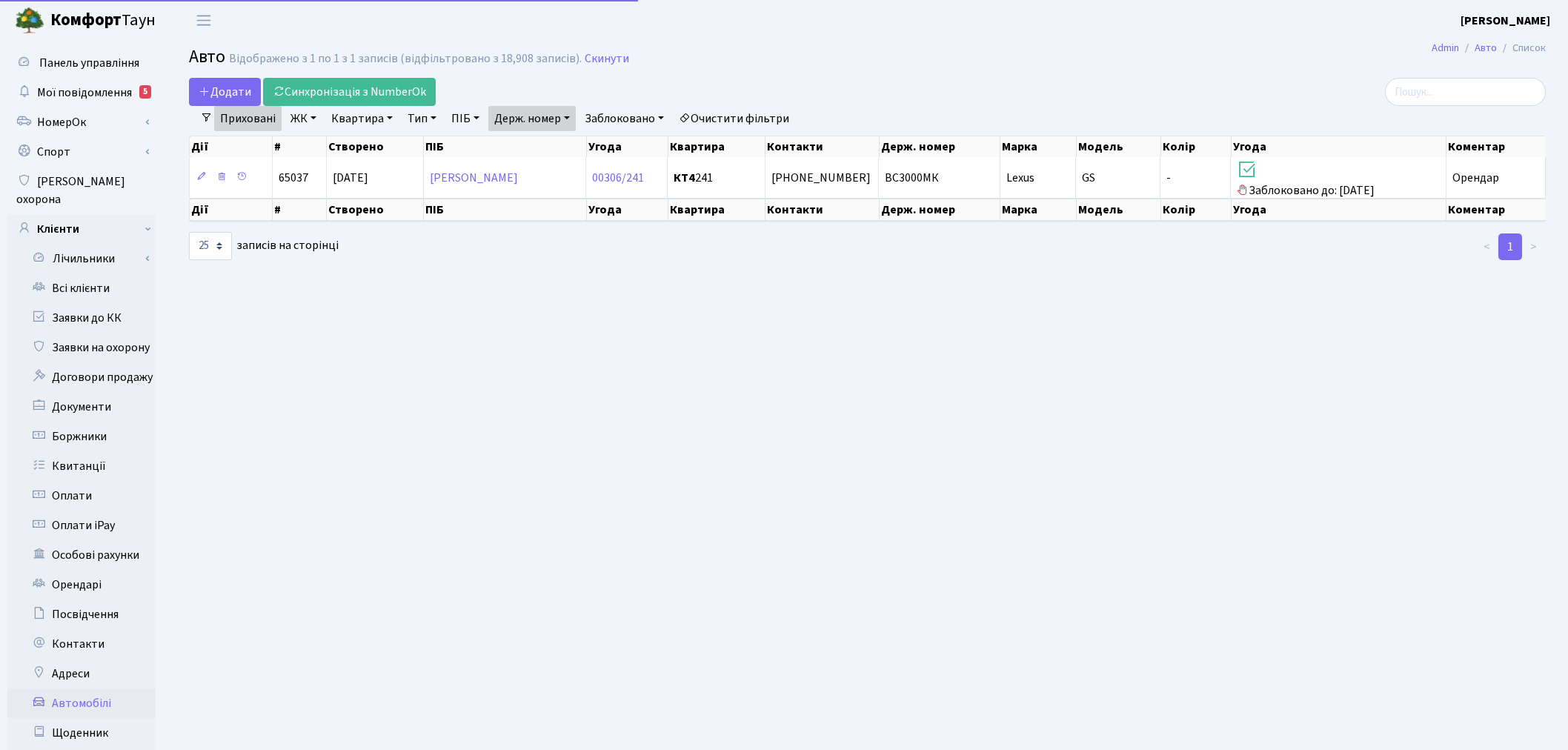
select select "25"
click at [237, 117] on link "Приховані" at bounding box center [248, 118] width 68 height 25
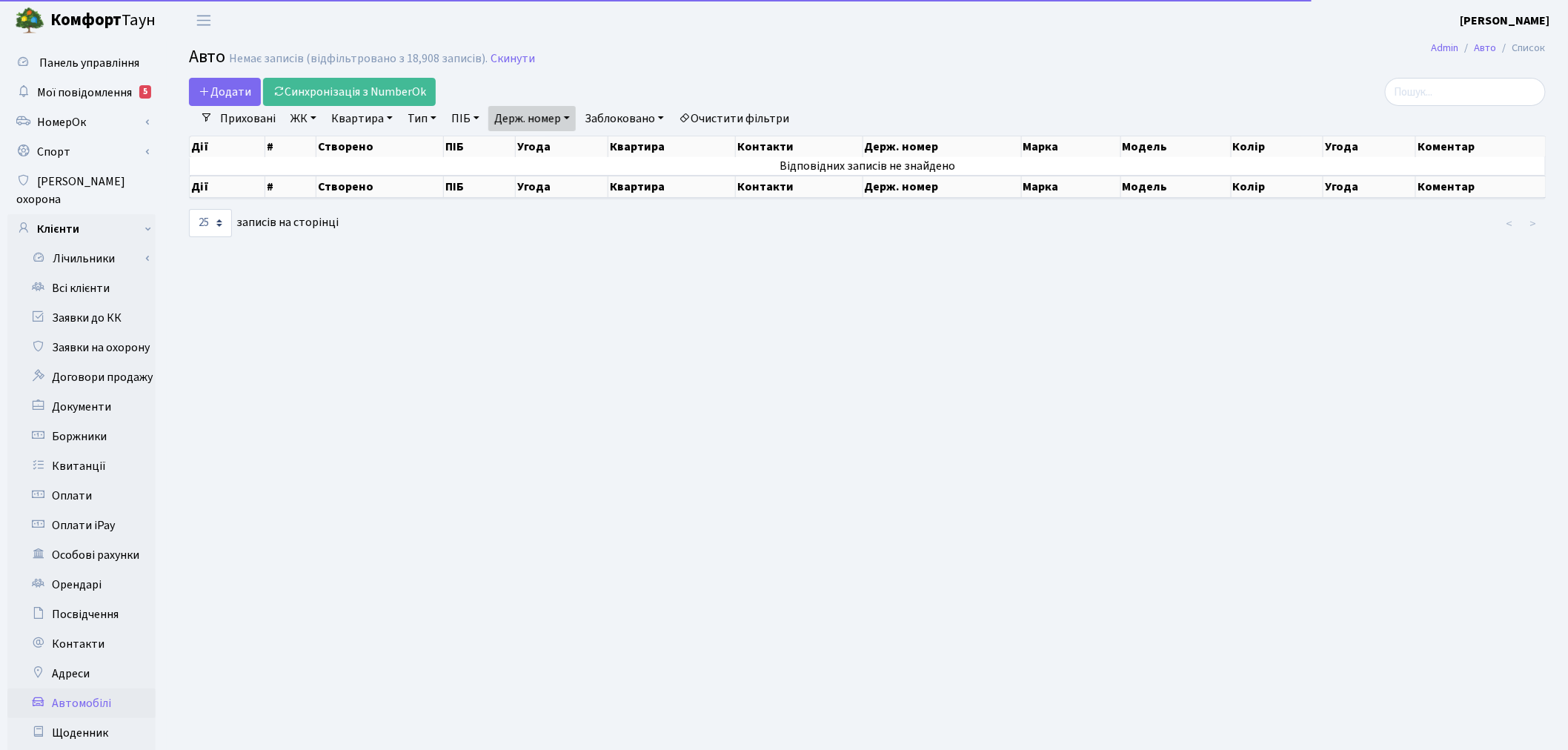
click at [549, 115] on link "Держ. номер" at bounding box center [532, 118] width 87 height 25
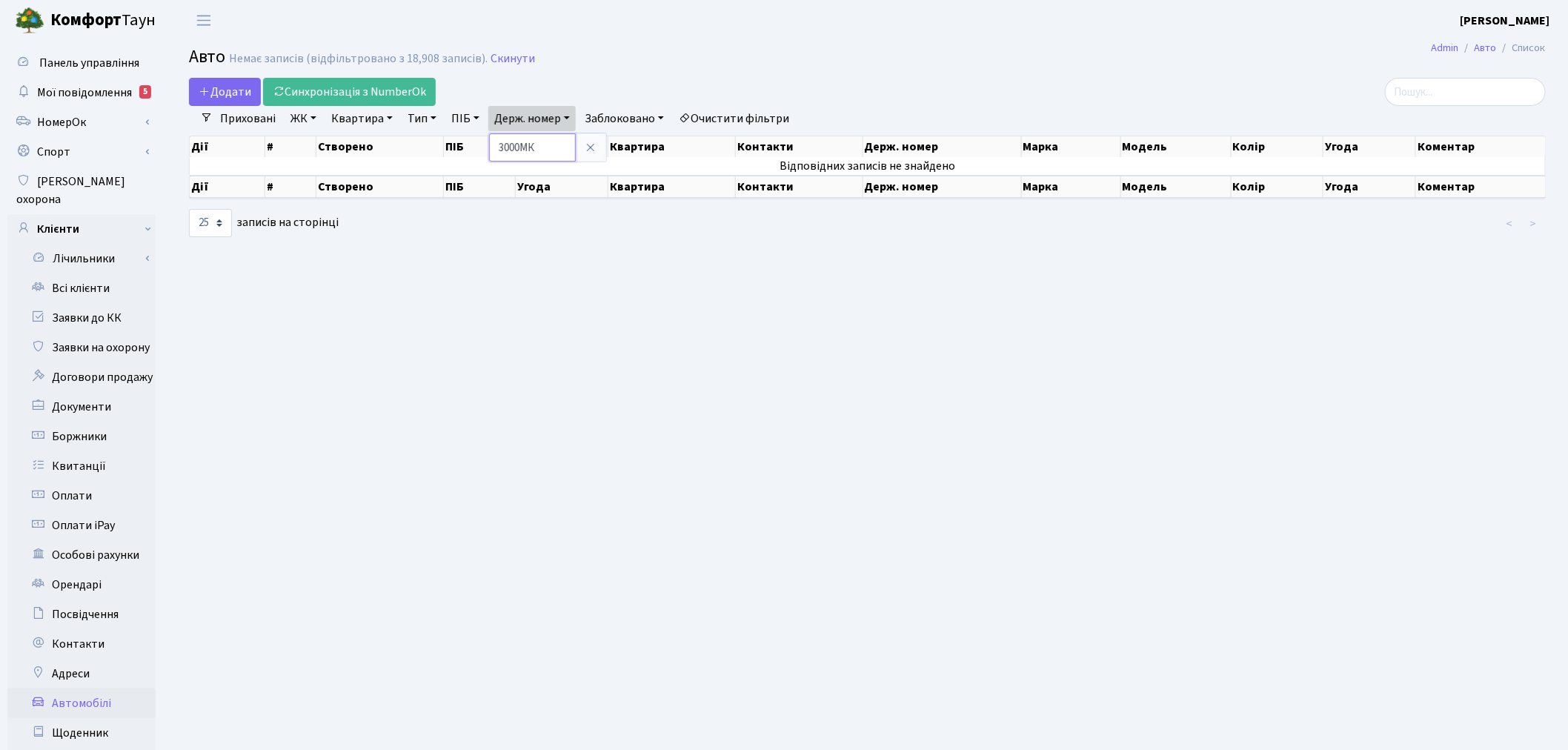
click at [567, 143] on input "3000МК" at bounding box center [532, 147] width 86 height 28
type input "3"
type input "1111"
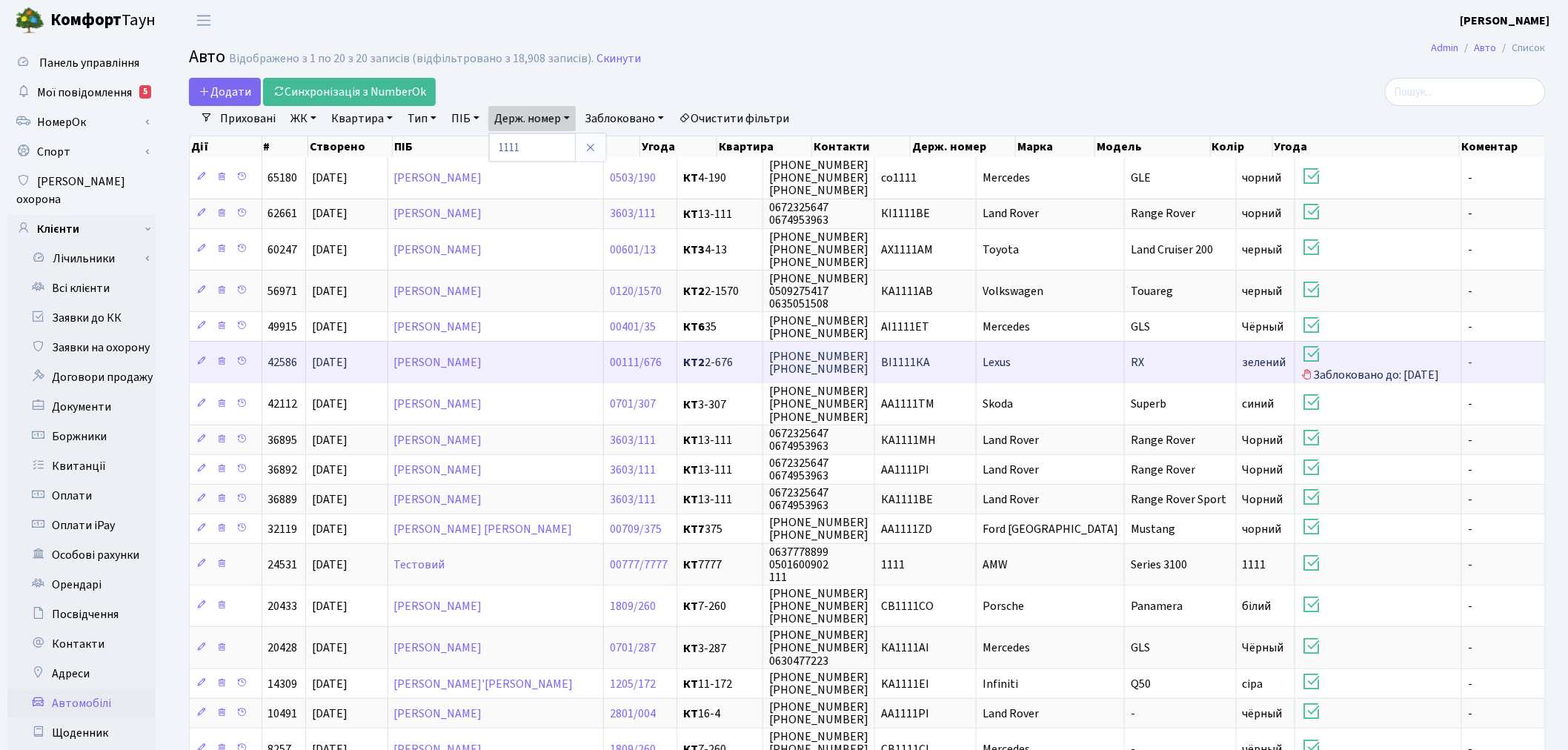
click at [930, 354] on span "ВІ1111КА" at bounding box center [905, 362] width 49 height 16
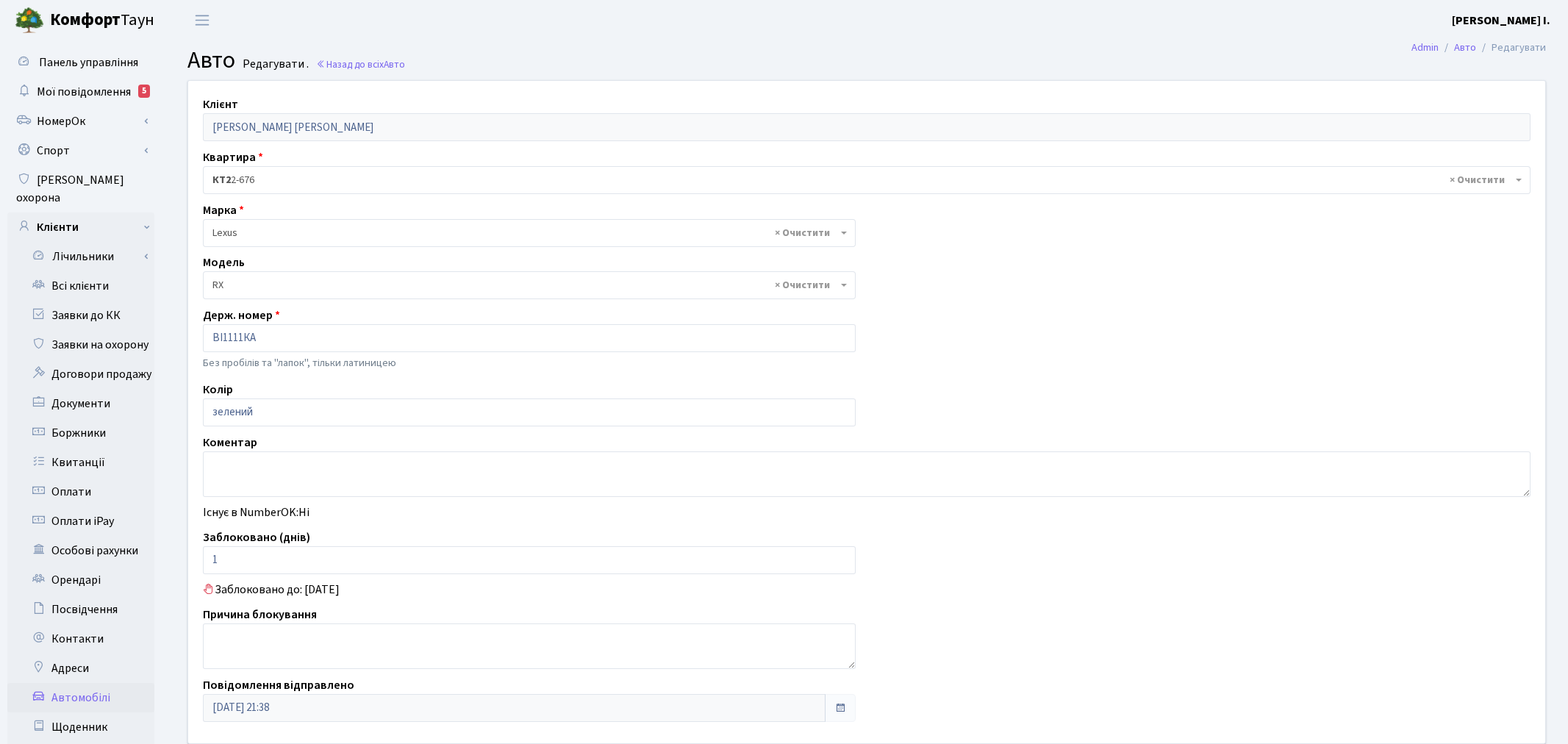
select select "1284"
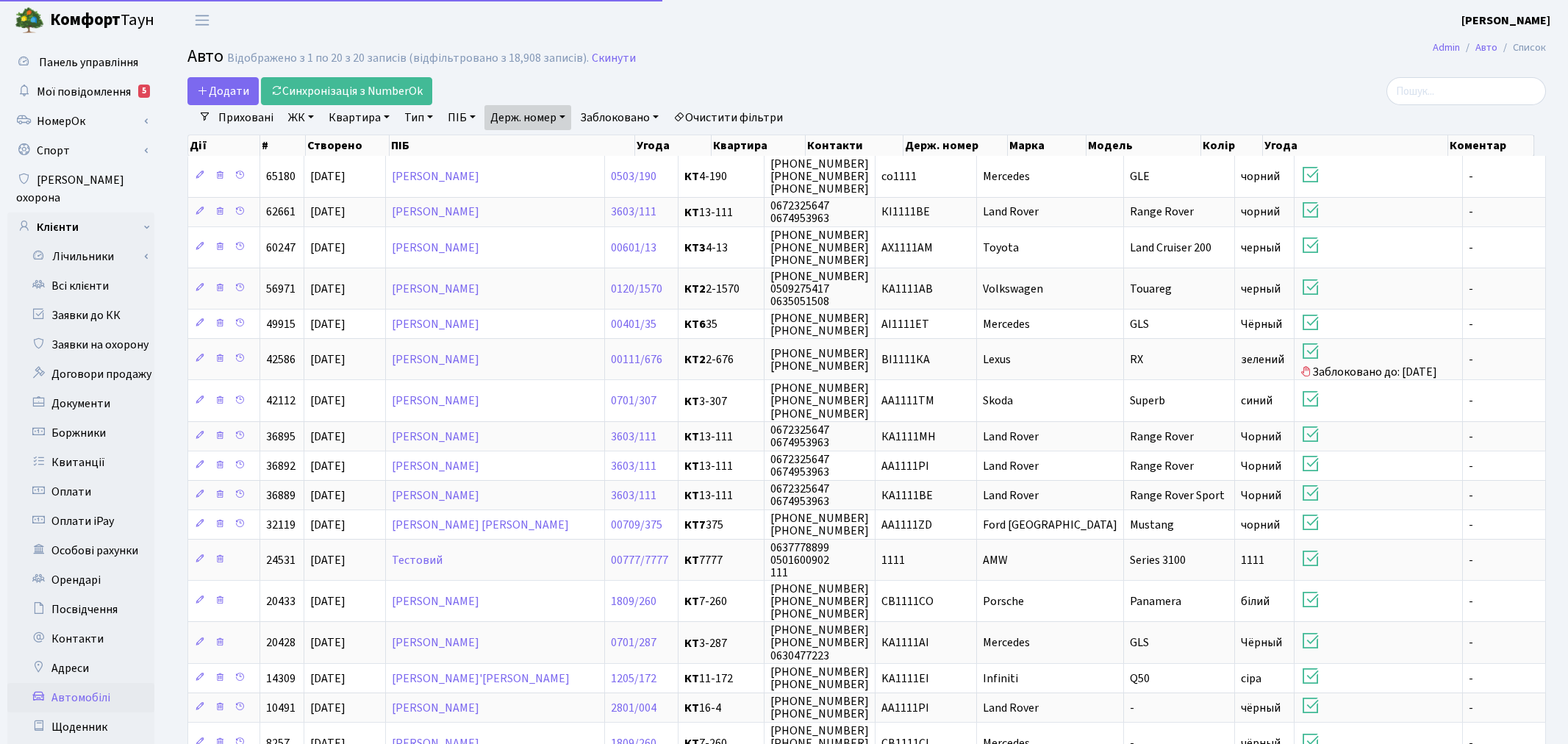
select select "25"
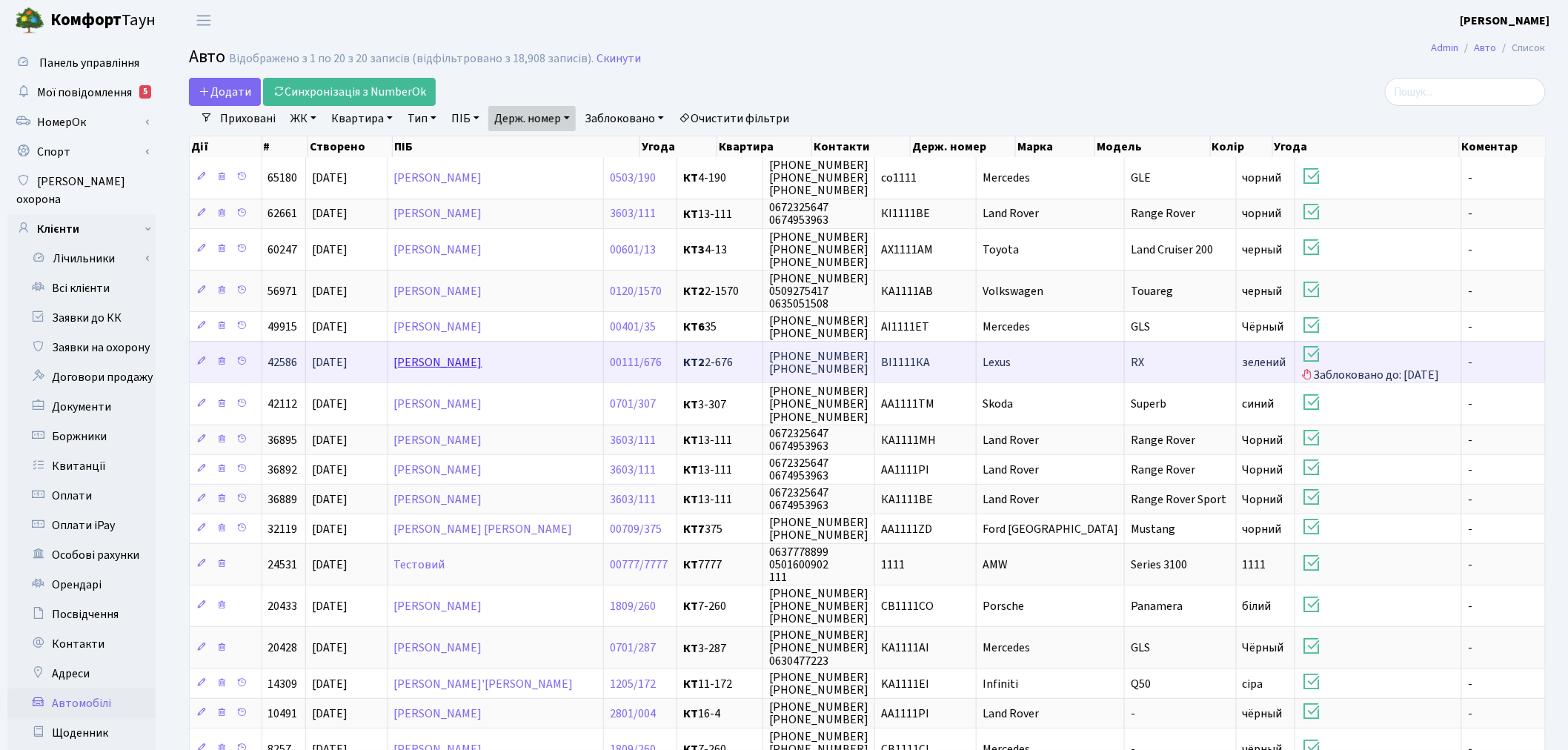
click at [462, 357] on link "[PERSON_NAME] [PERSON_NAME]" at bounding box center [438, 362] width 88 height 16
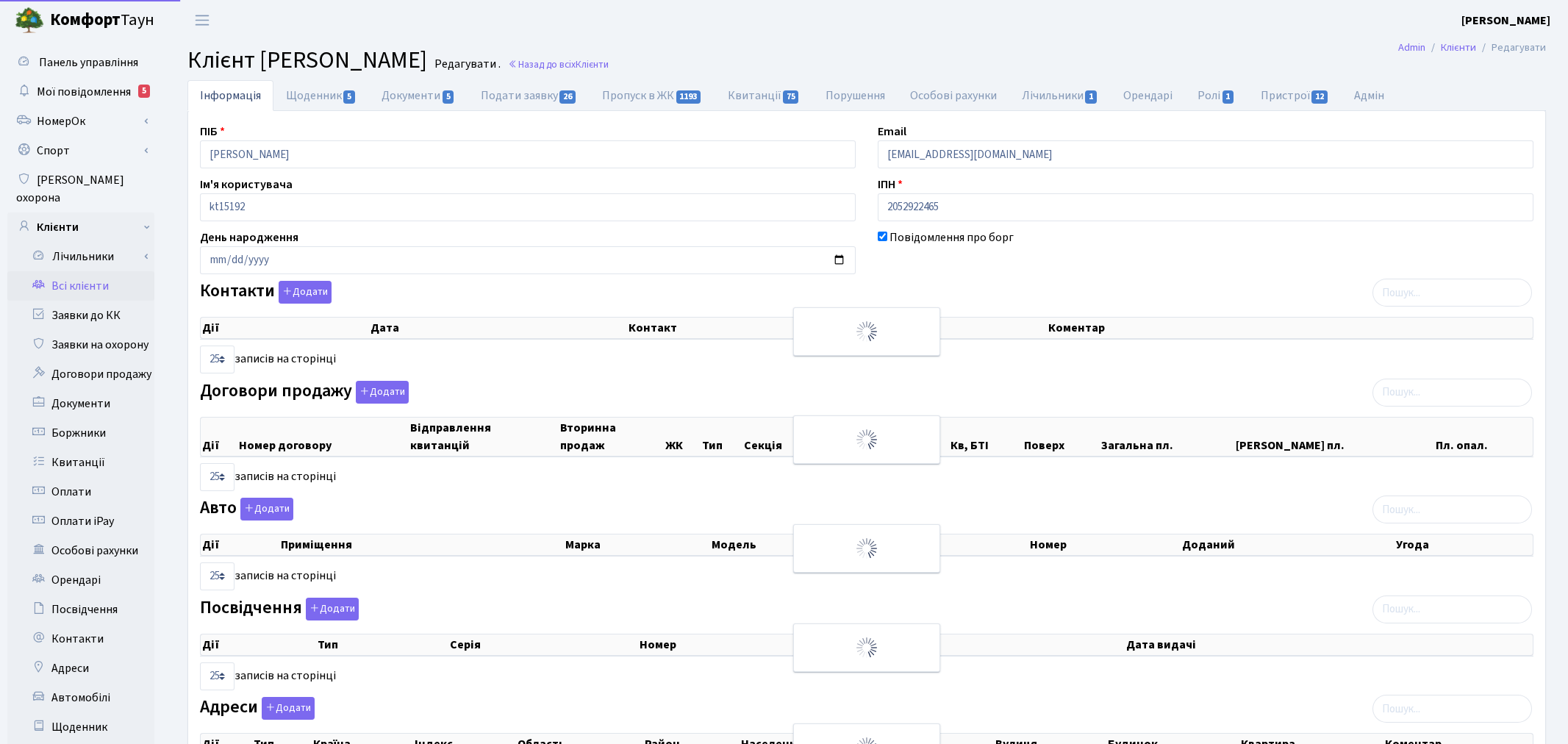
select select "25"
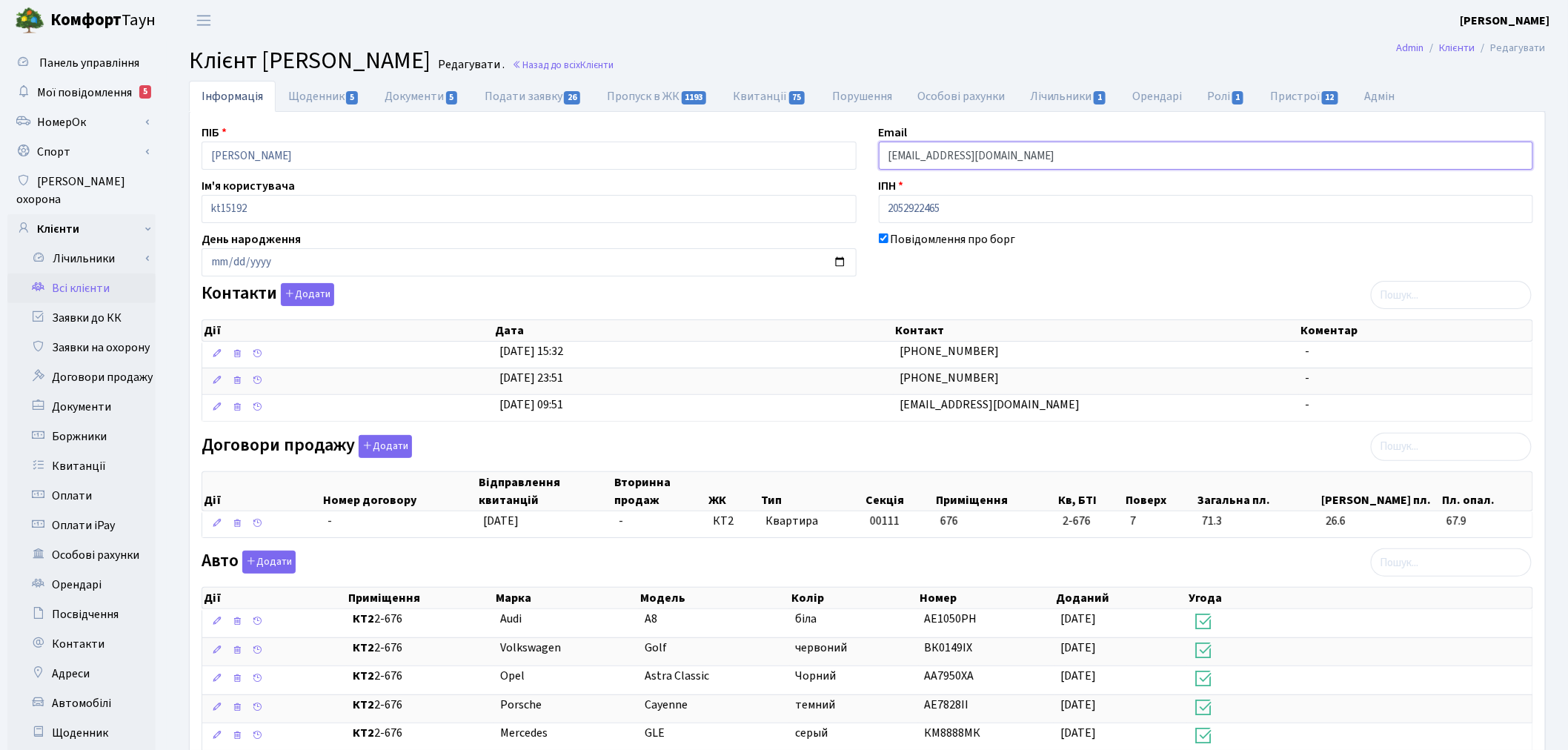
drag, startPoint x: 1001, startPoint y: 158, endPoint x: 835, endPoint y: 159, distance: 166.0
click at [835, 159] on div "ПІБ Тараненко Валентина Миколаївна Email 3620600@ukr.net Ім'я користувача kt151…" at bounding box center [867, 592] width 1353 height 937
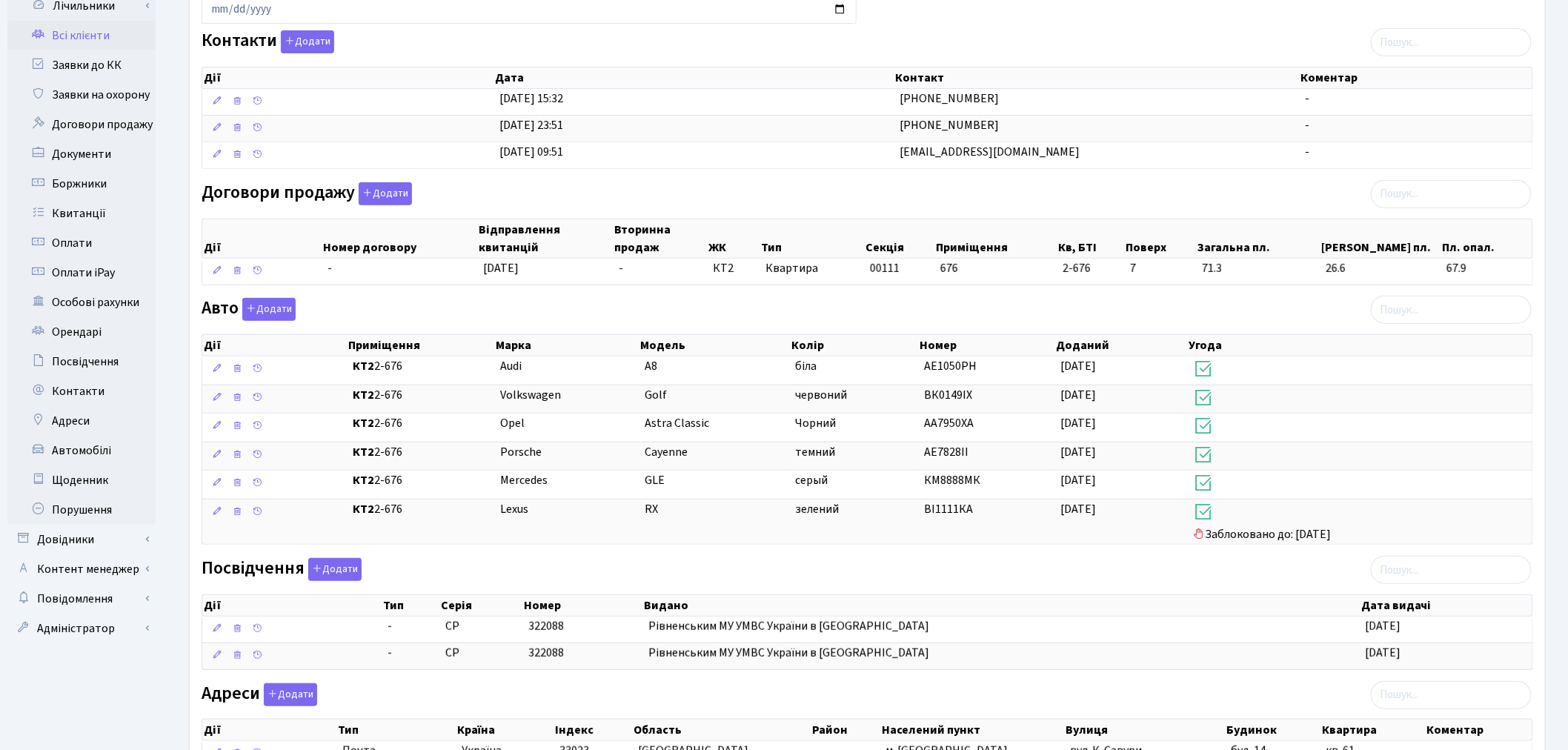
scroll to position [404, 0]
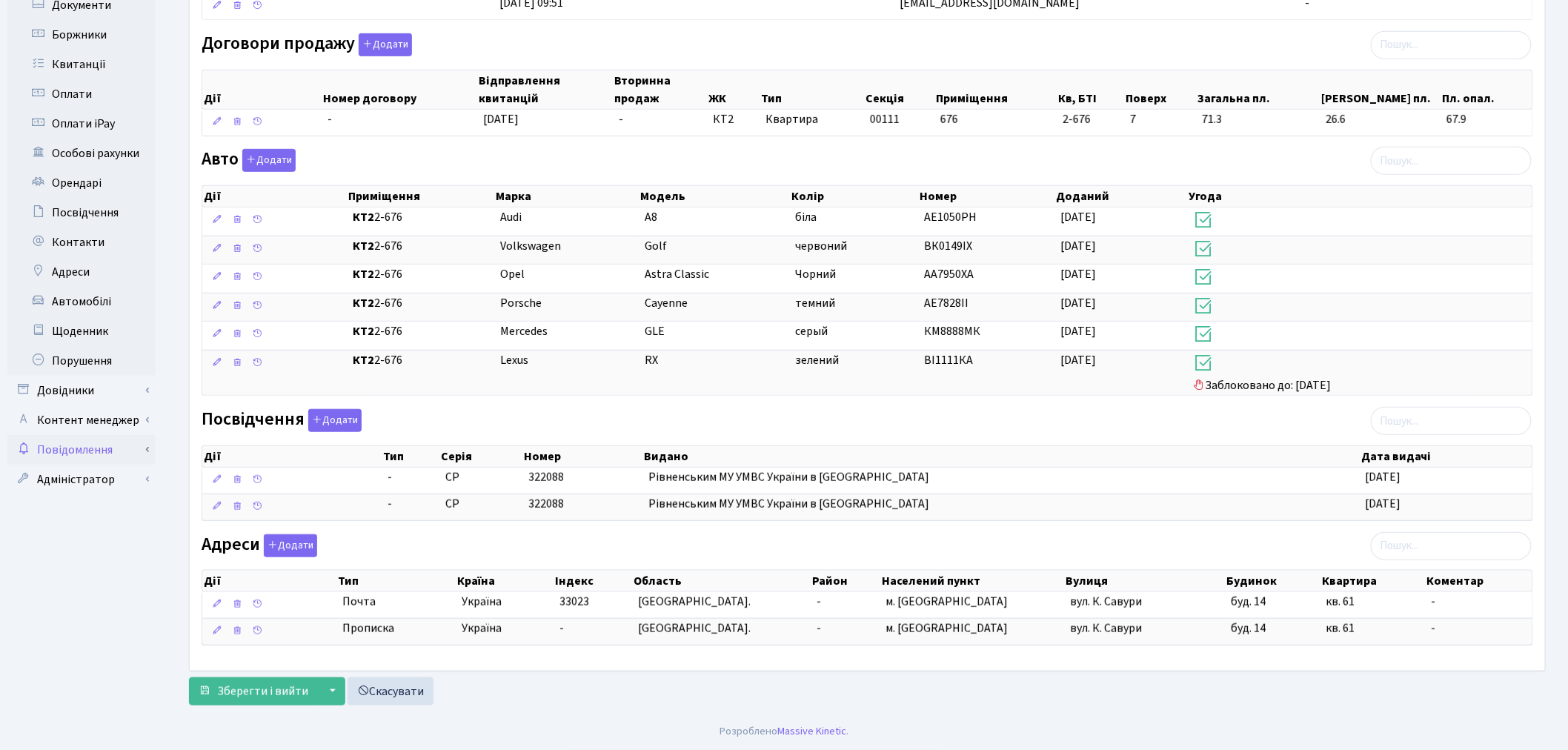
click at [138, 435] on link "Повідомлення" at bounding box center [80, 450] width 148 height 30
click at [144, 465] on link "Відправлення" at bounding box center [80, 480] width 148 height 30
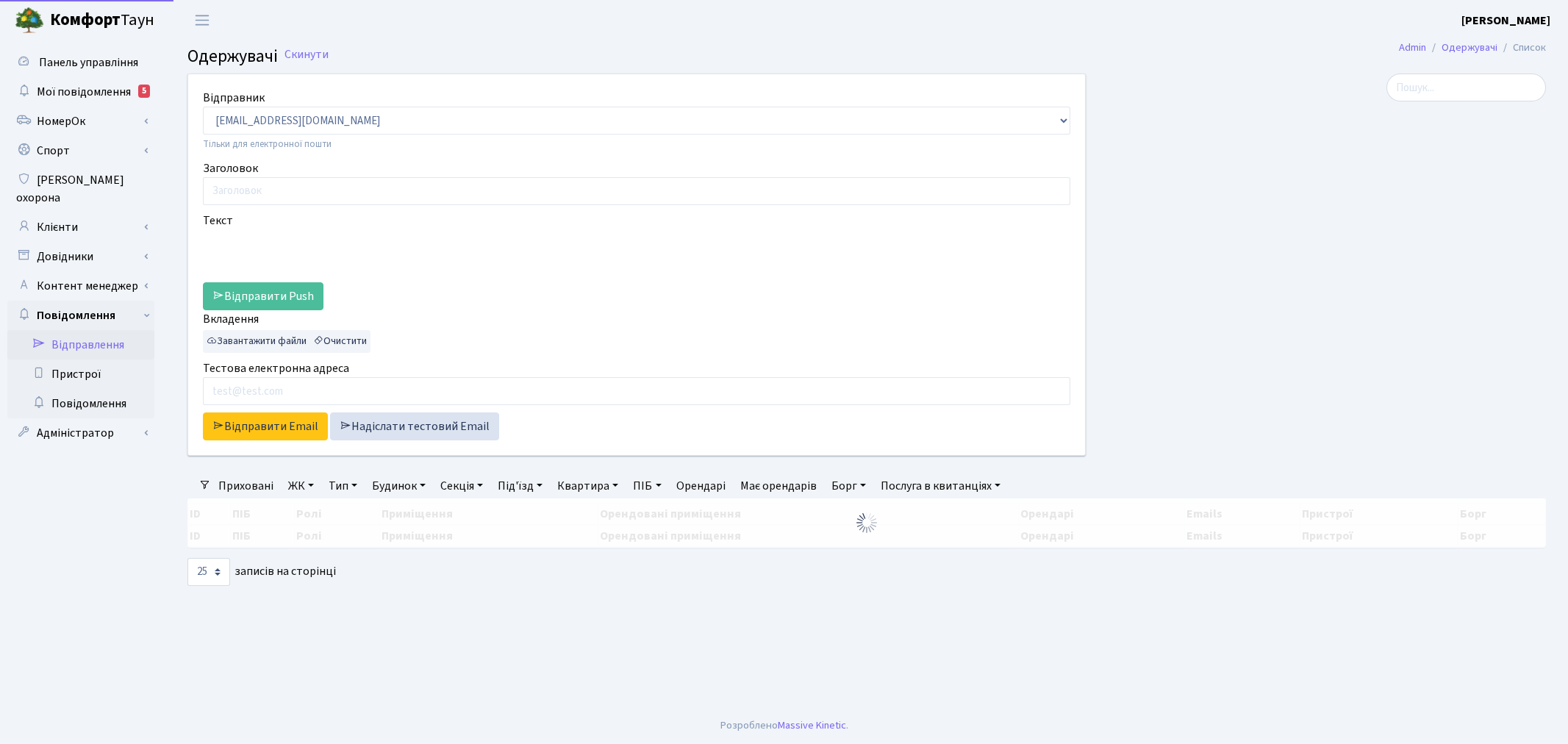
select select "25"
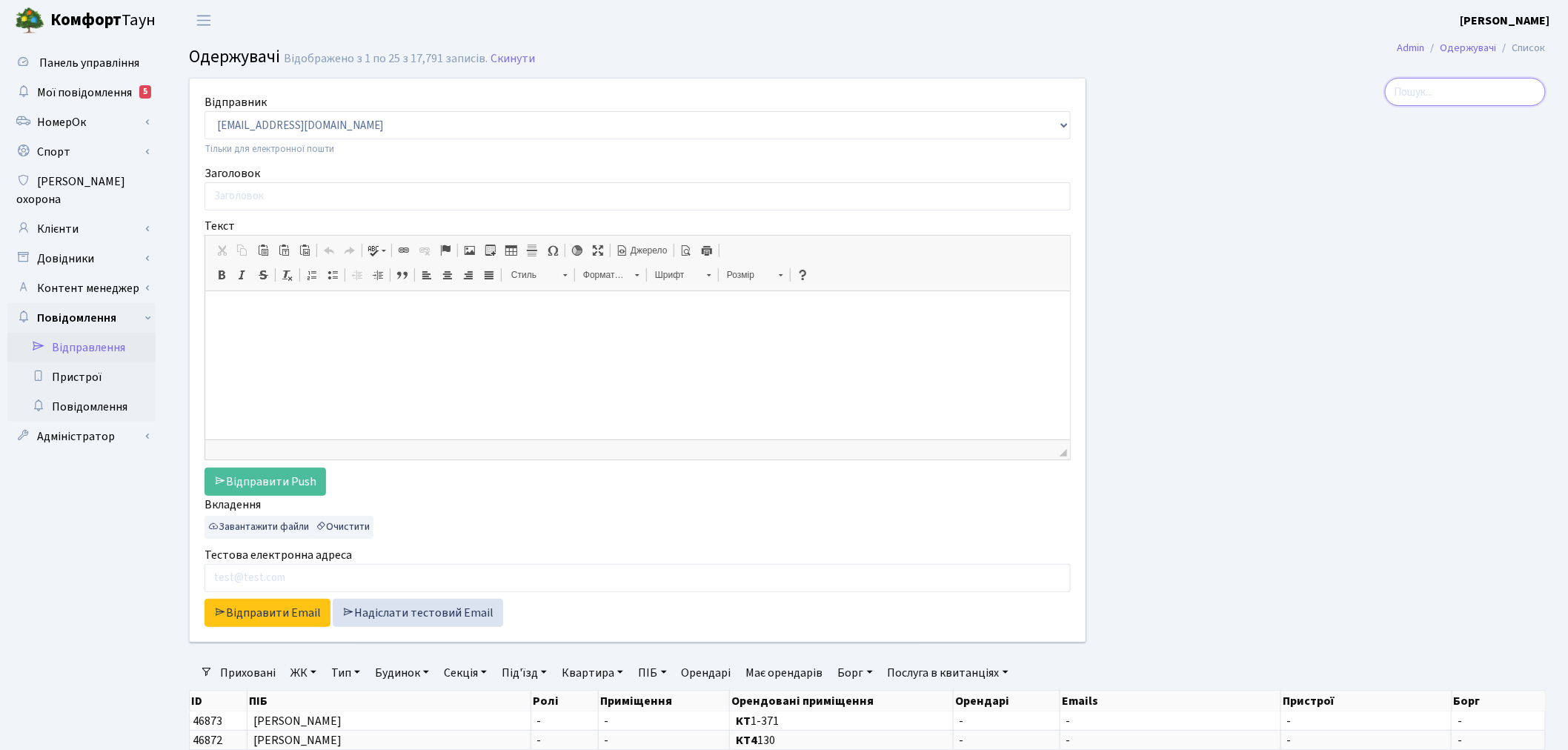
click at [1508, 83] on input "search" at bounding box center [1466, 91] width 161 height 28
paste input "[EMAIL_ADDRESS][DOMAIN_NAME]"
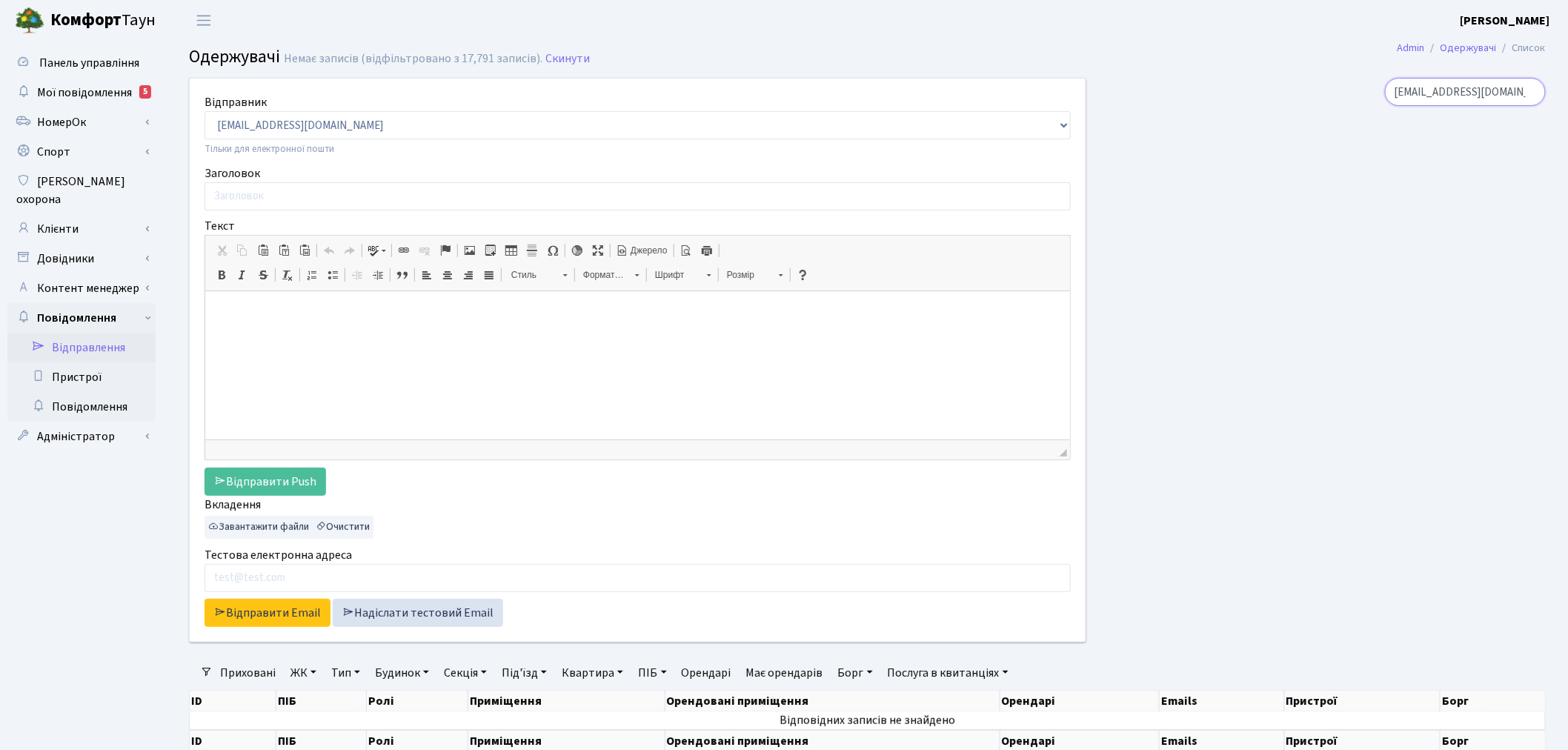
drag, startPoint x: 1496, startPoint y: 93, endPoint x: 1453, endPoint y: 90, distance: 43.1
click at [1453, 90] on input "[EMAIL_ADDRESS][DOMAIN_NAME]" at bounding box center [1466, 91] width 161 height 28
type input "3620600"
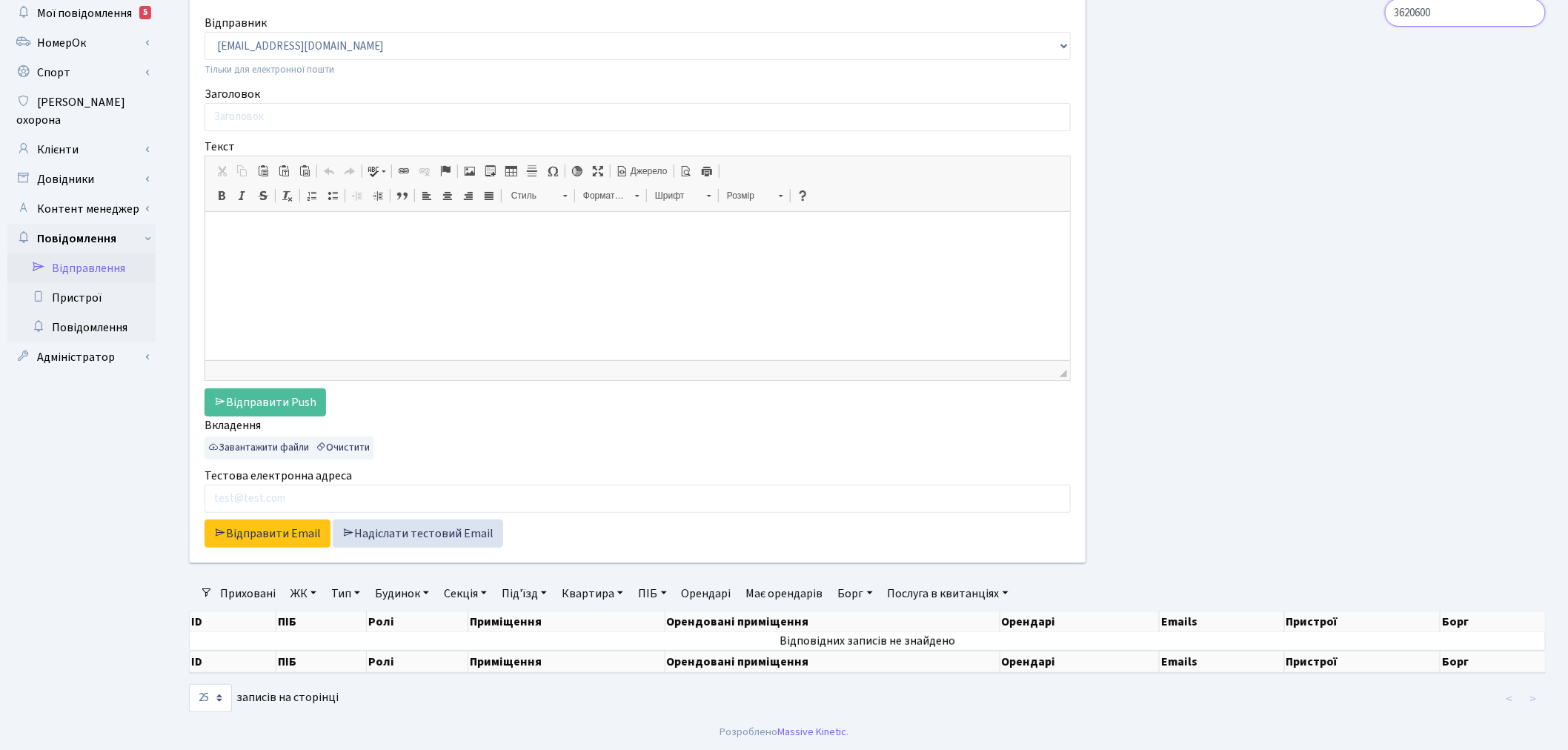
scroll to position [80, 0]
click at [117, 290] on link "Пристрої" at bounding box center [80, 297] width 148 height 30
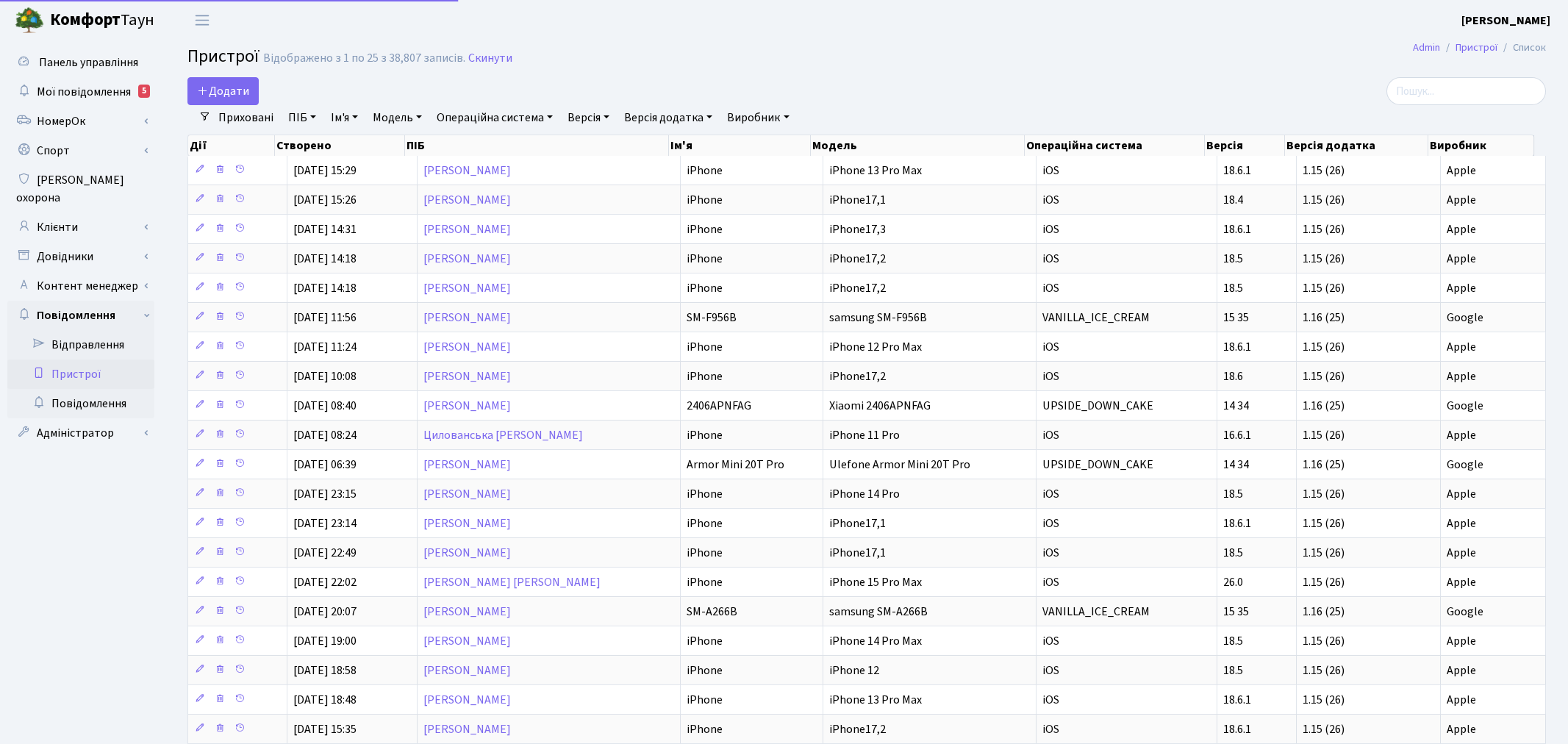
select select "25"
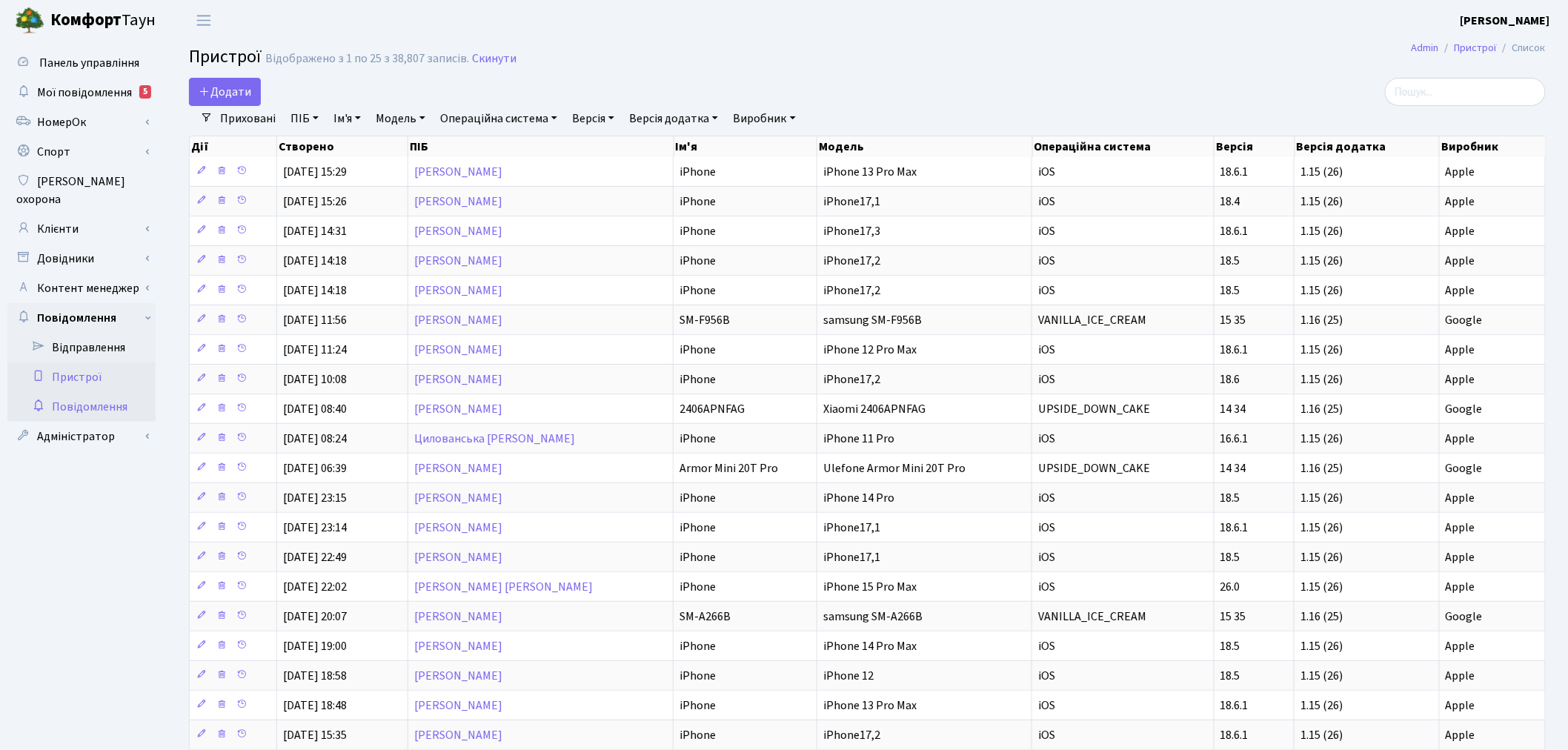
click at [123, 391] on link "Повідомлення" at bounding box center [80, 406] width 148 height 30
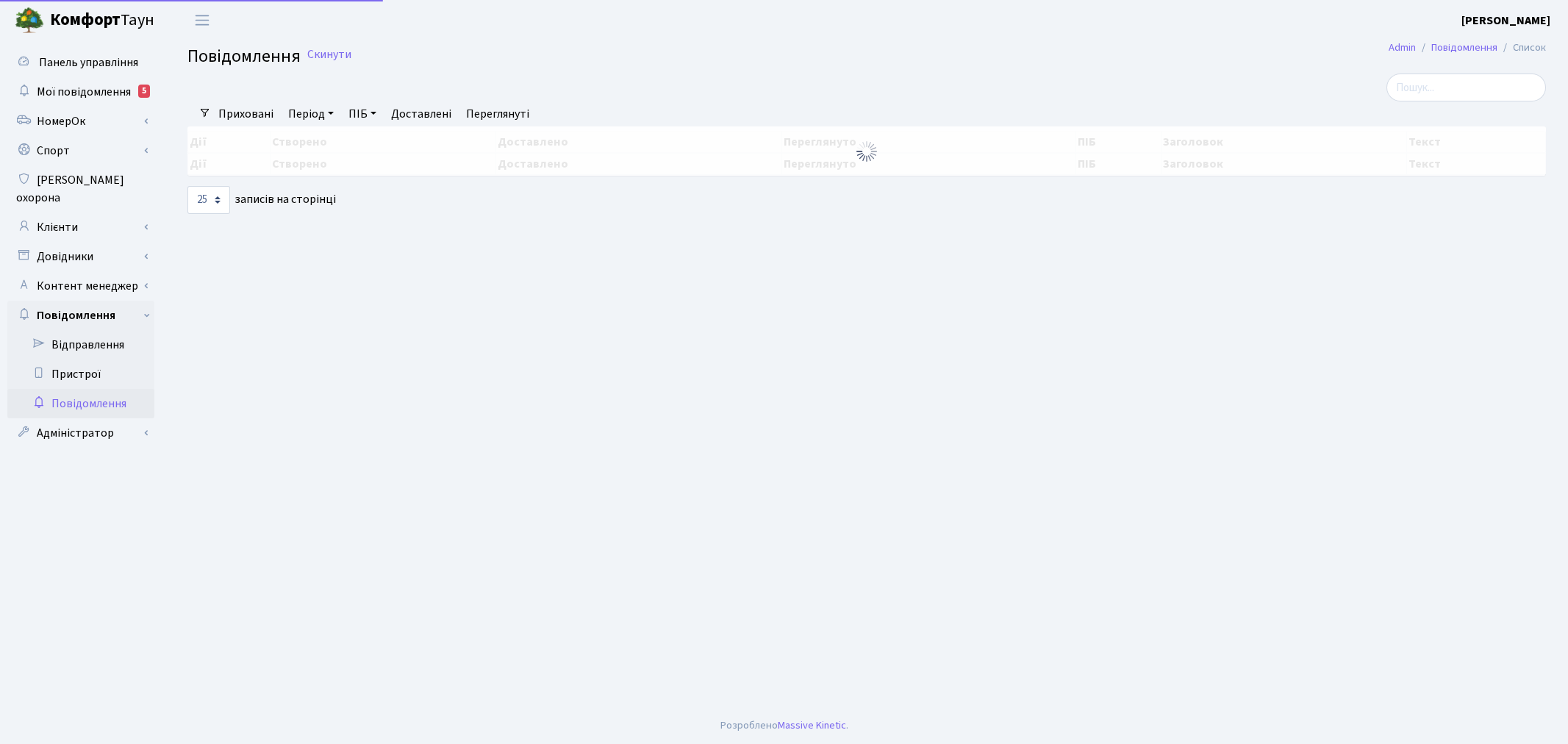
select select "25"
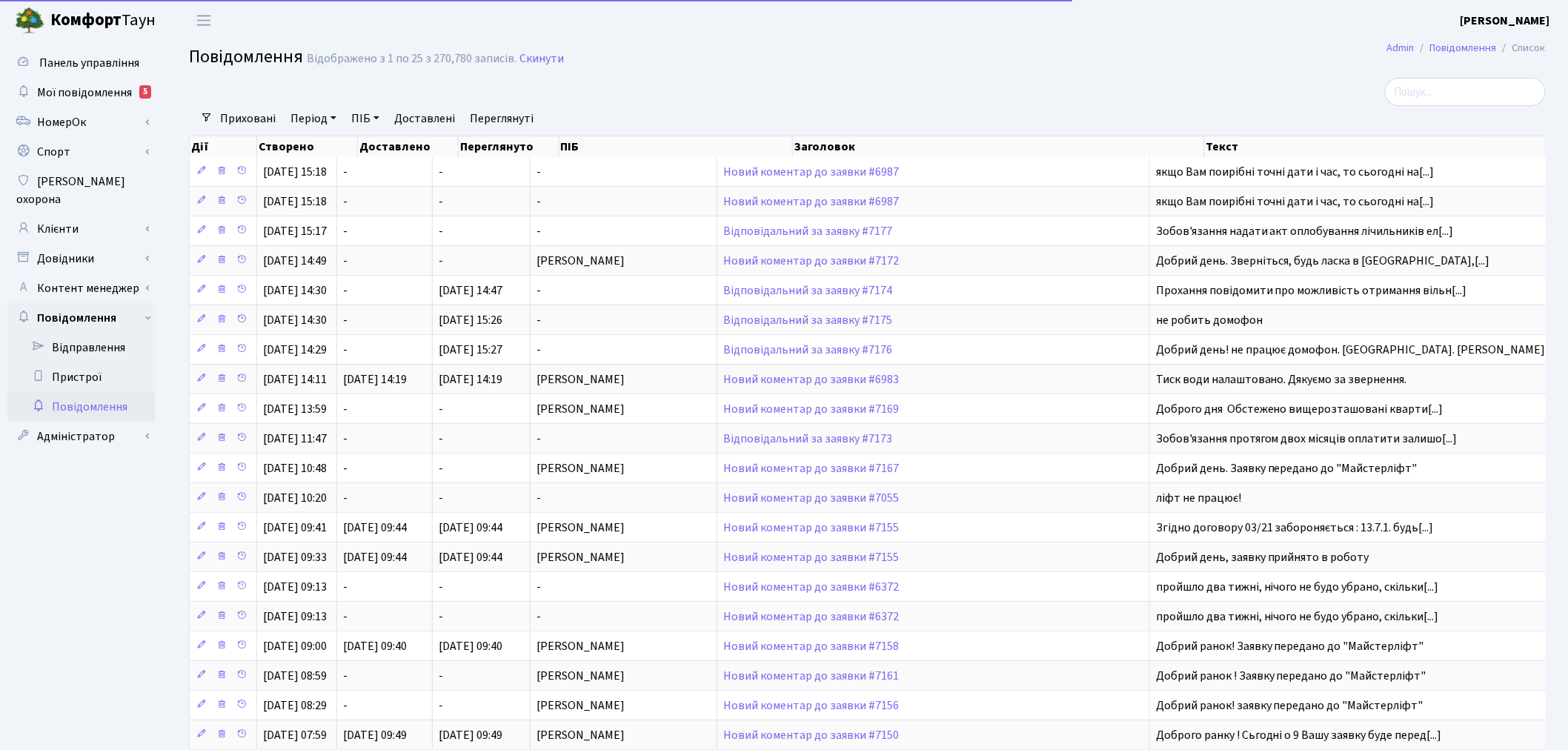
click at [1447, 106] on div "Приховані Період 20.08.2025 - 20.08.2025 ПІБ Доставлені Переглянуті Очистити фі…" at bounding box center [873, 118] width 1322 height 25
click at [1439, 87] on input "search" at bounding box center [1466, 91] width 161 height 28
paste input "3620600@ukr.net"
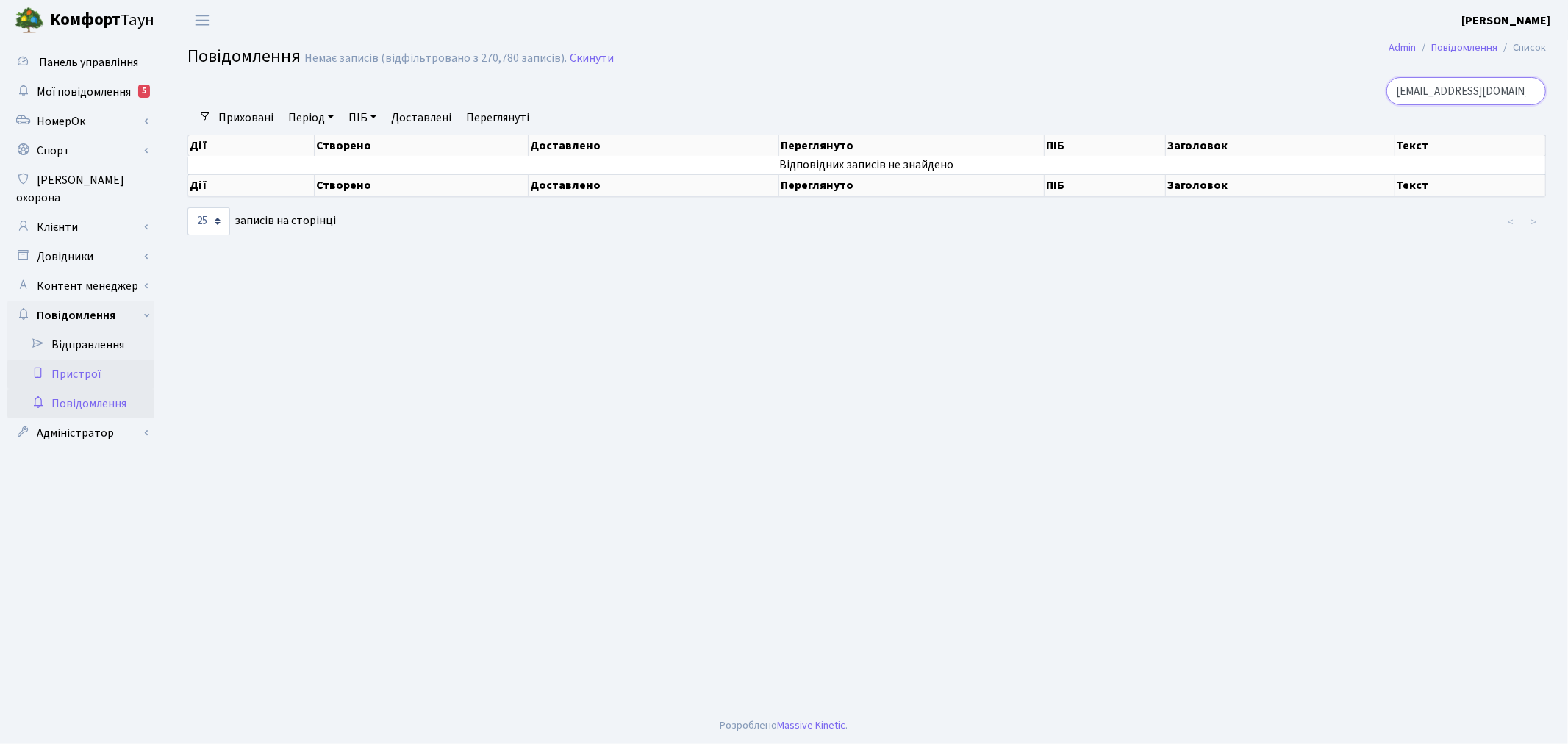
type input "3620600@ukr.net"
click at [94, 360] on link "Пристрої" at bounding box center [80, 374] width 147 height 30
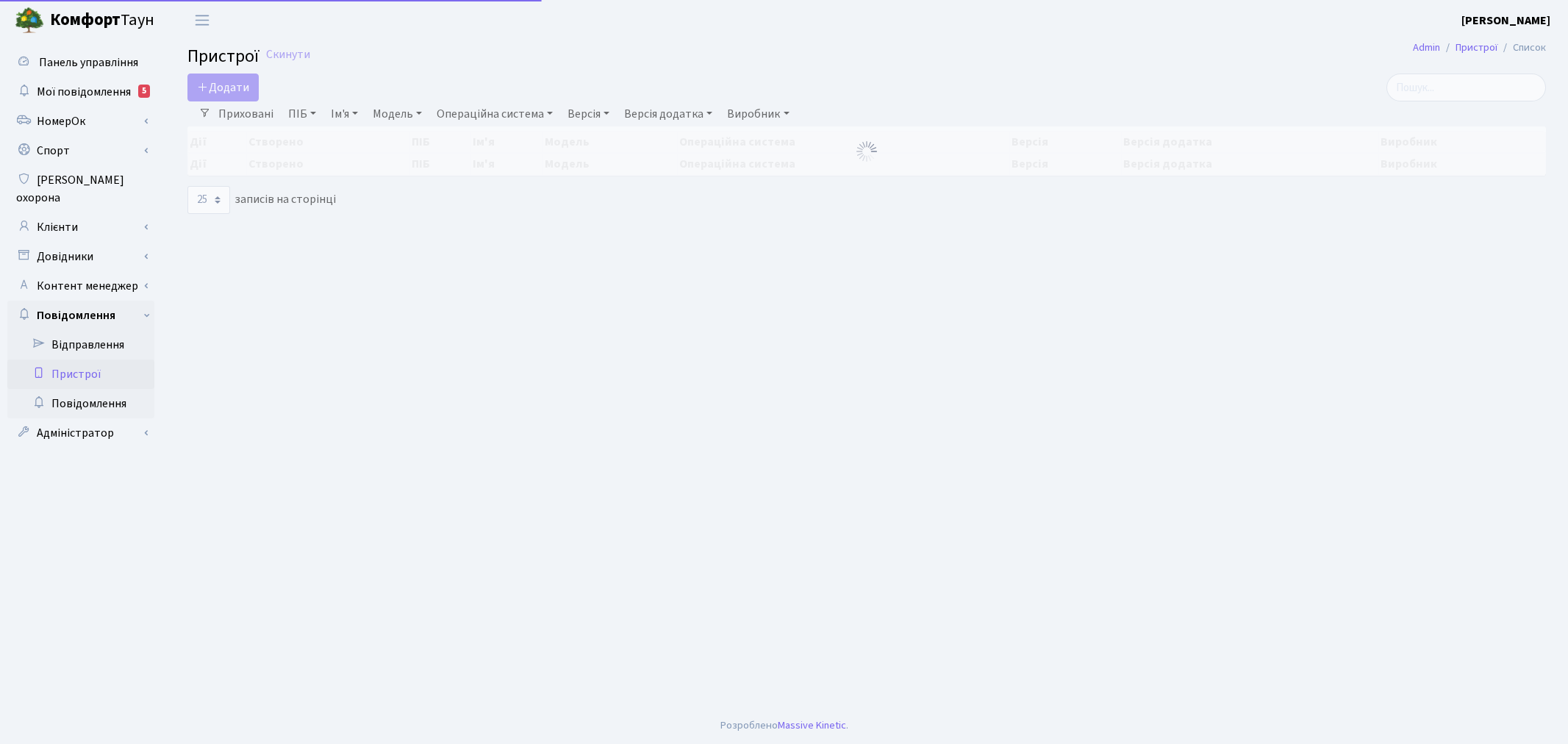
select select "25"
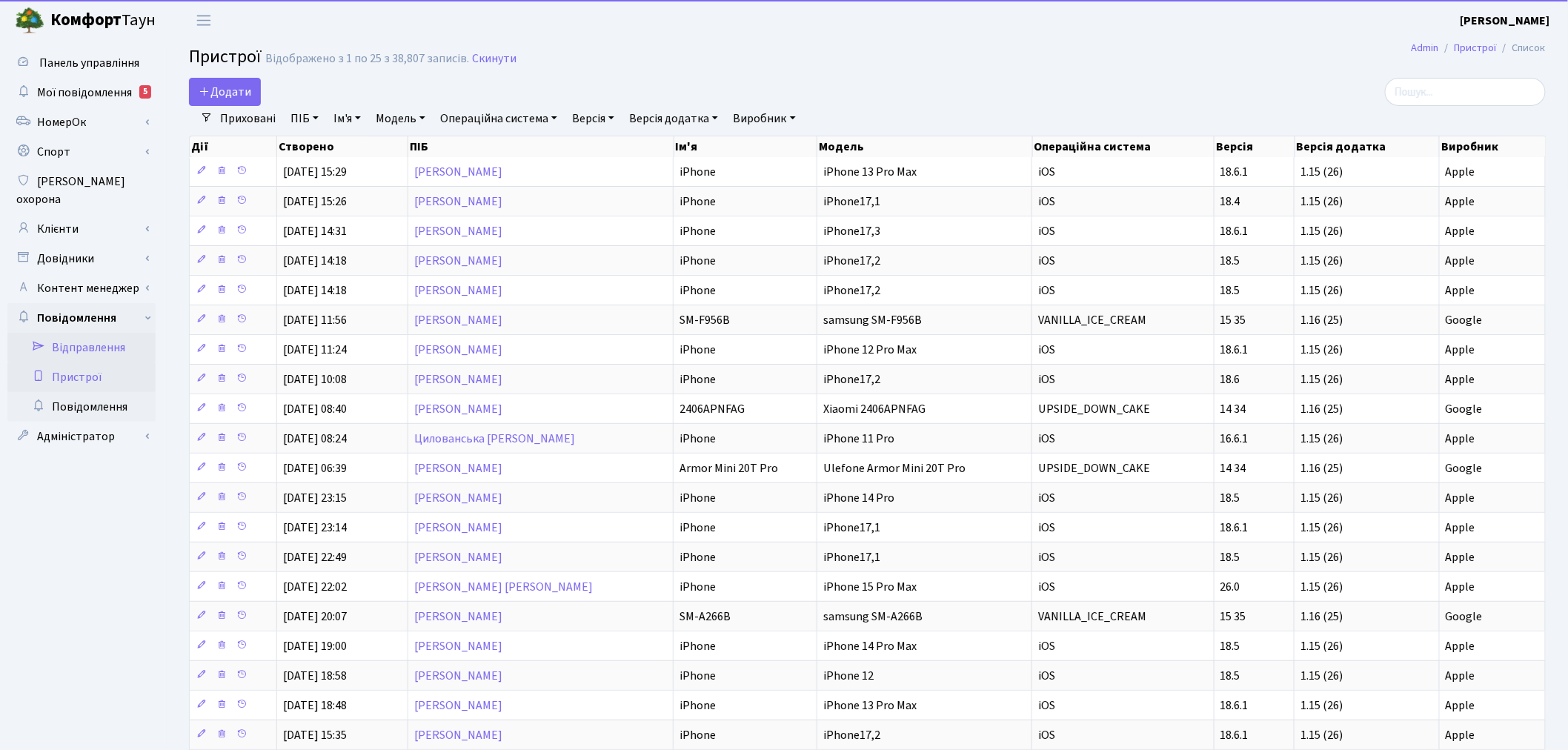
click at [106, 336] on link "Відправлення" at bounding box center [80, 348] width 148 height 30
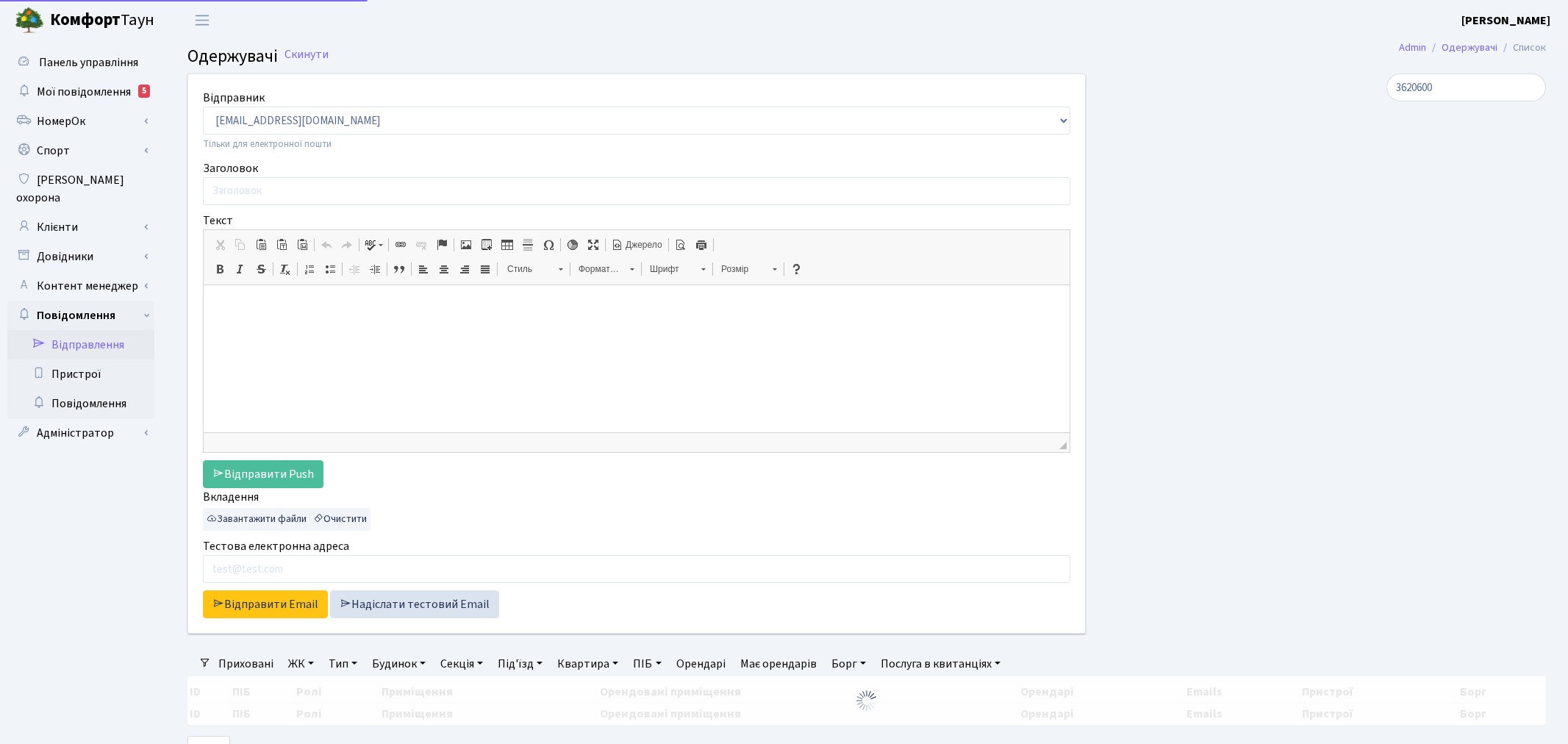
select select "25"
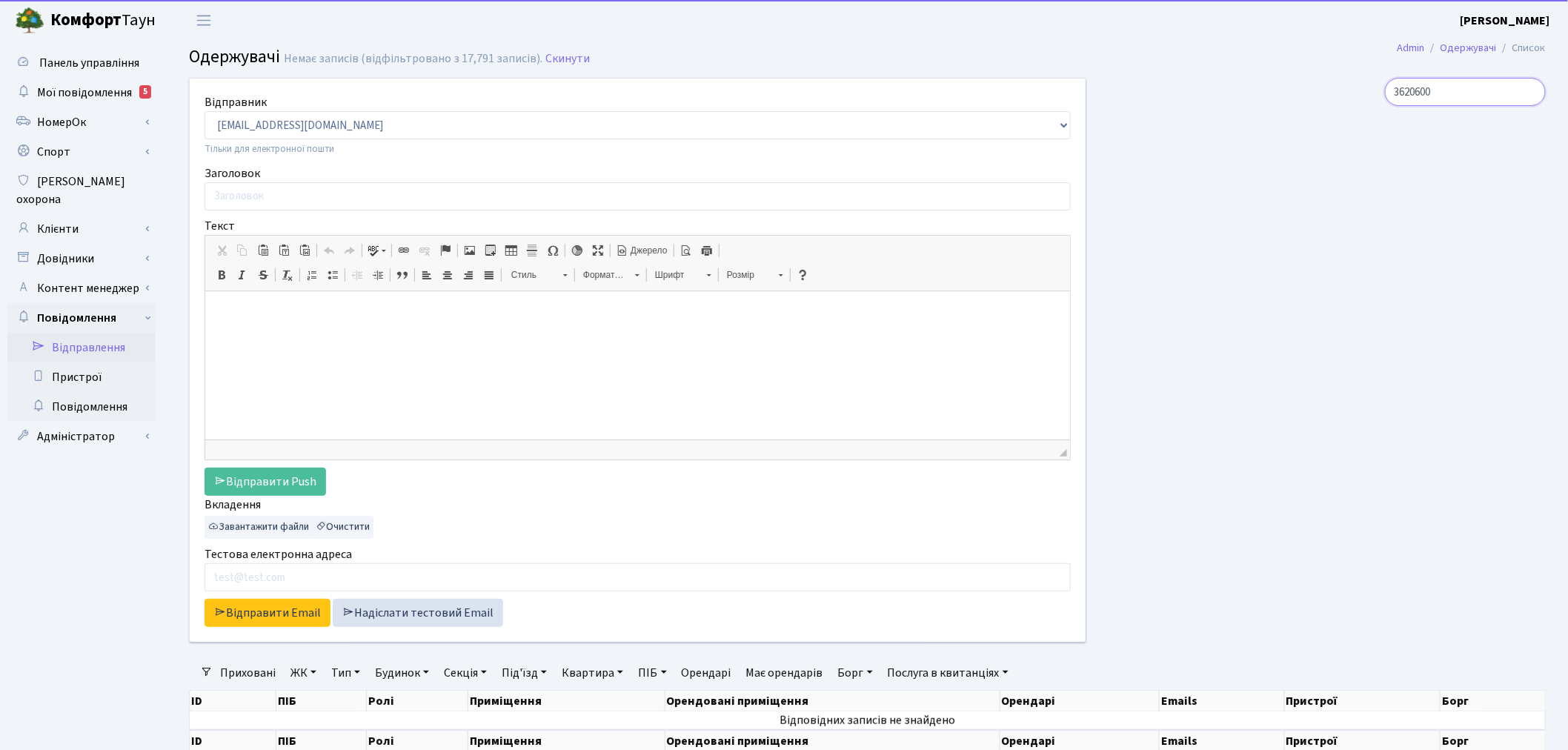
click at [1481, 81] on input "3620600" at bounding box center [1466, 91] width 161 height 28
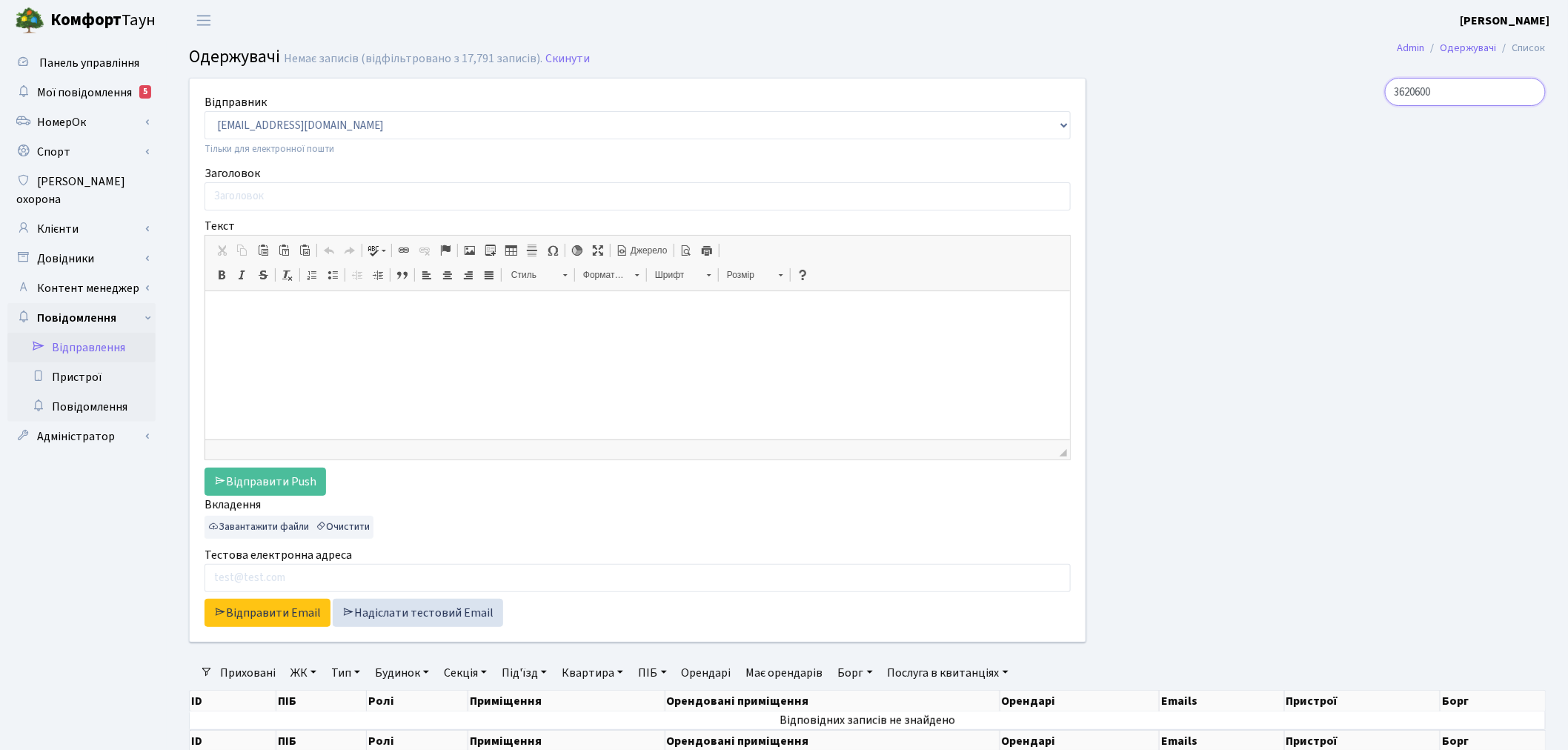
click at [1525, 89] on input "3620600" at bounding box center [1466, 91] width 161 height 28
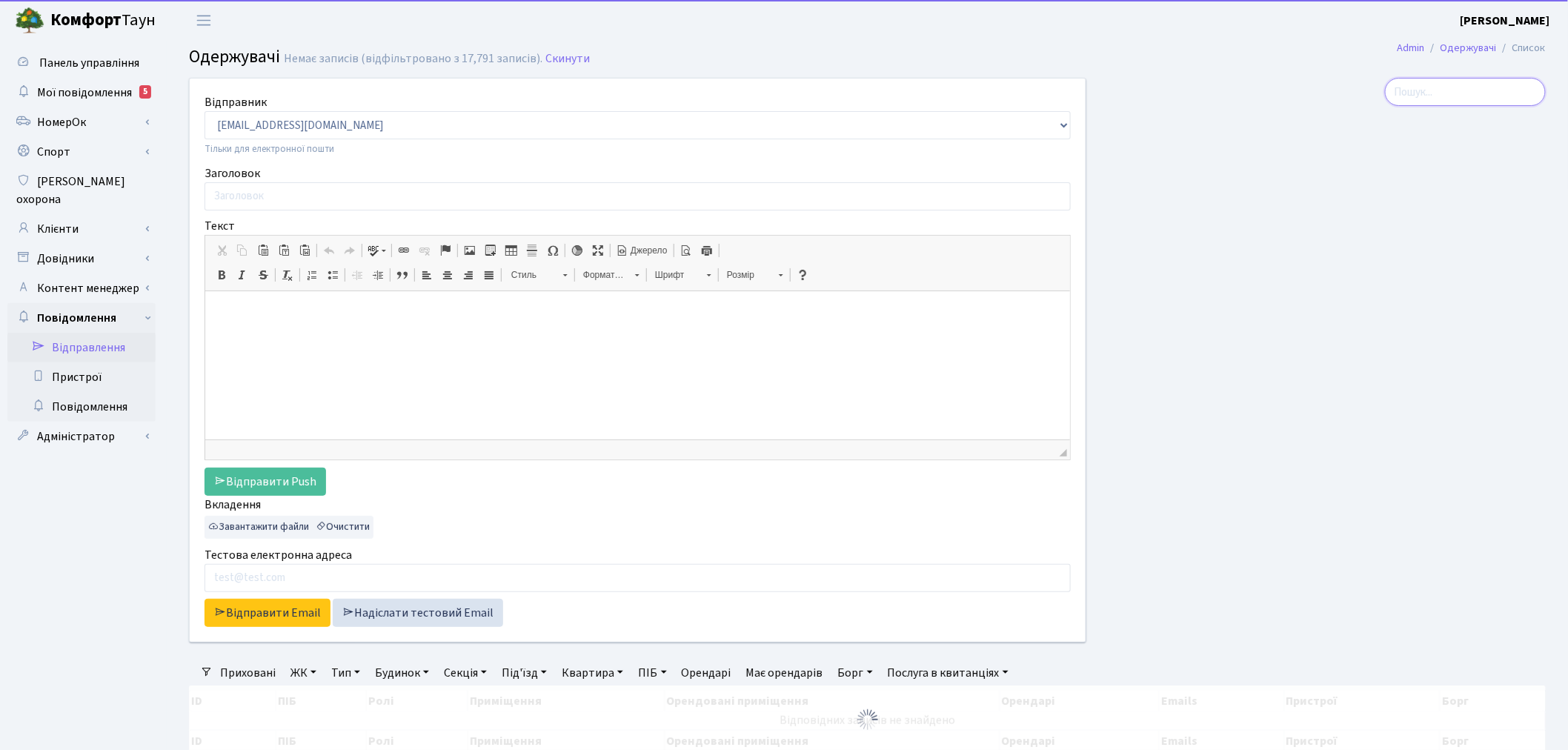
paste input "3620600@ukr.net"
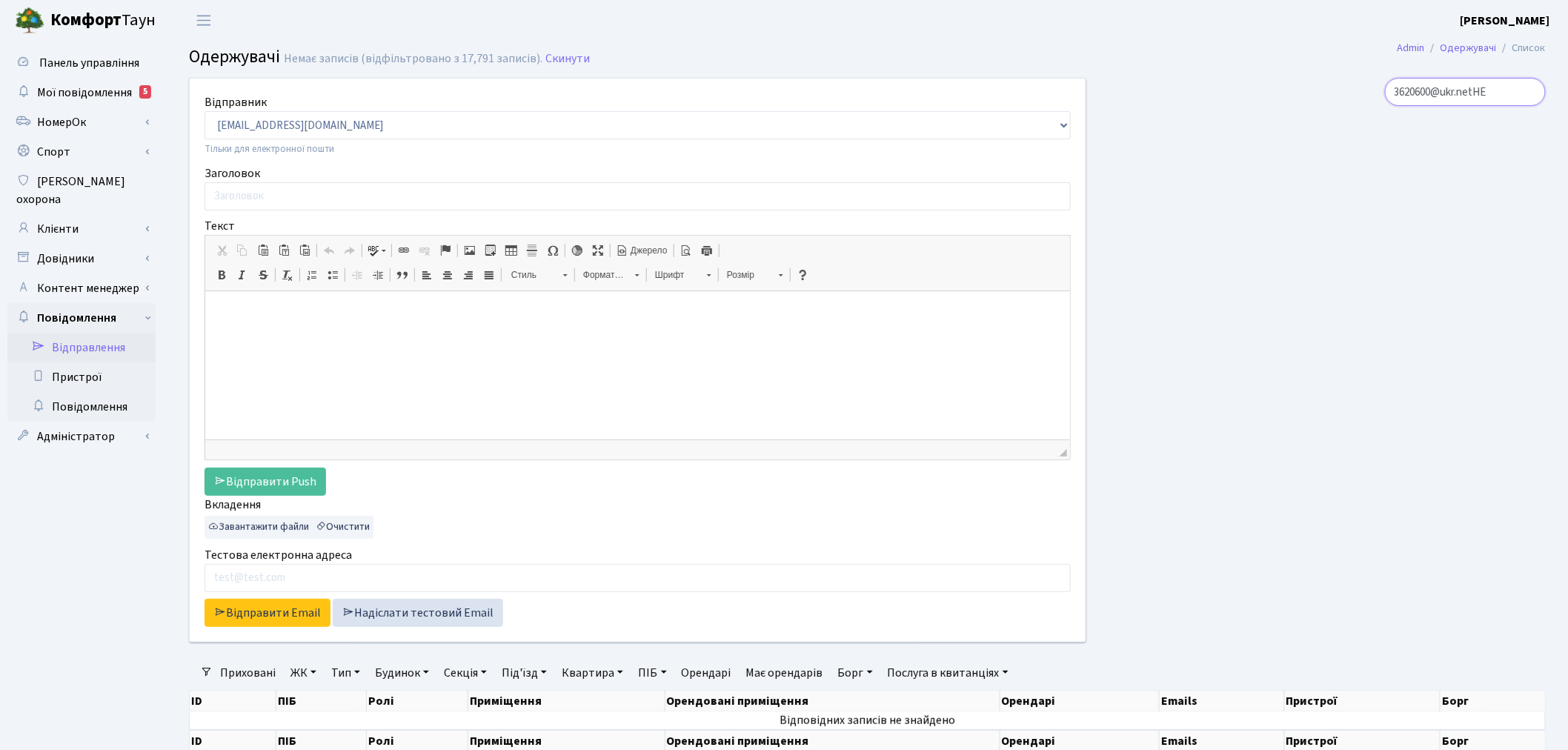
type input "3620600@ukr.netНЕ"
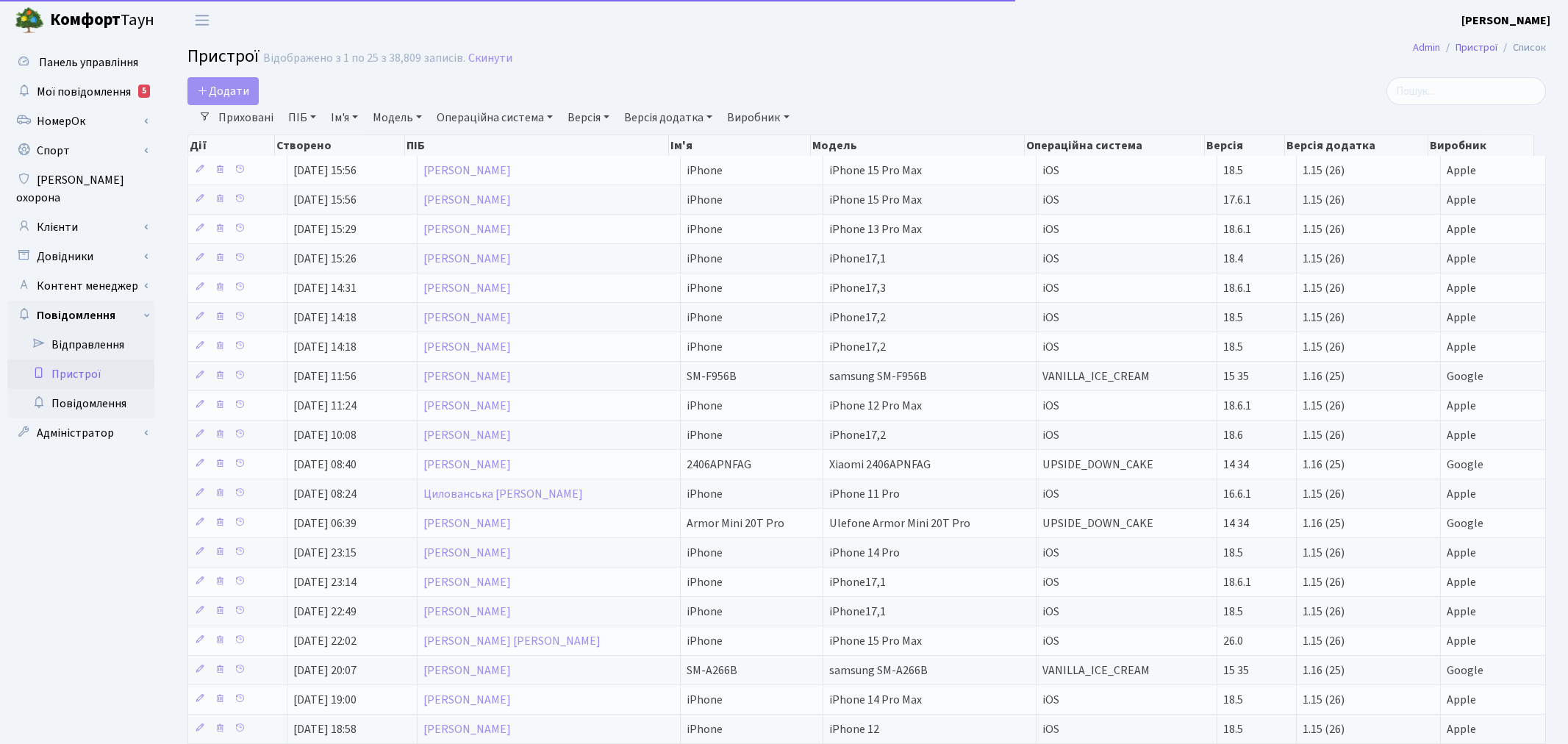
select select "25"
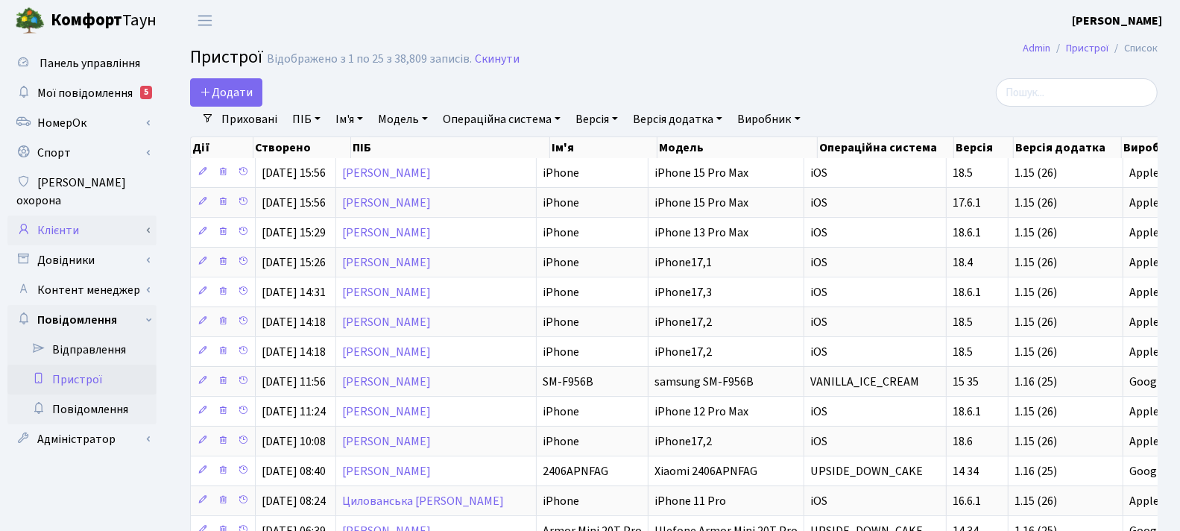
click at [107, 216] on link "Клієнти" at bounding box center [81, 231] width 149 height 30
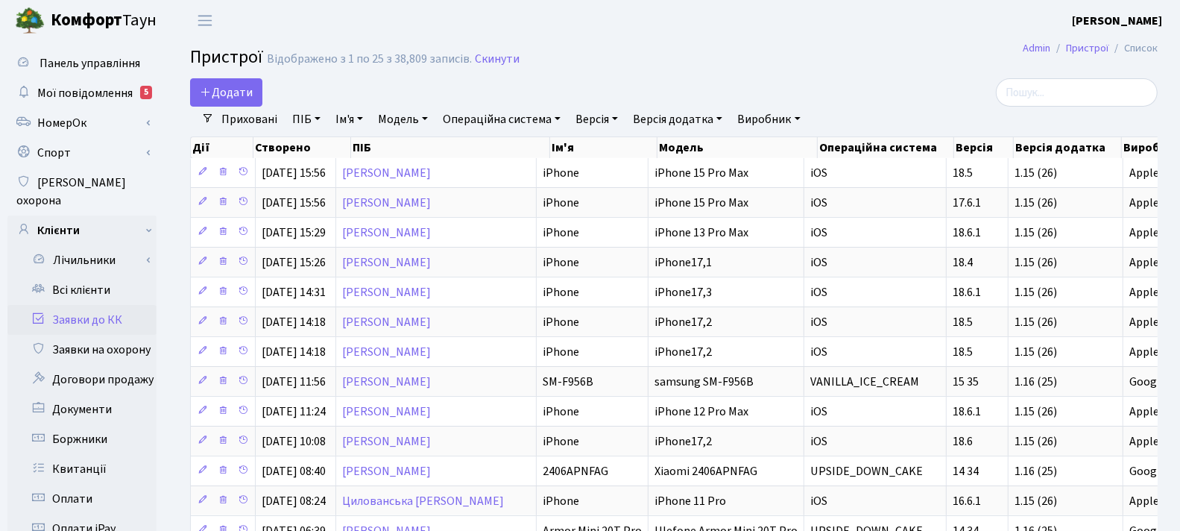
click at [124, 305] on link "Заявки до КК" at bounding box center [81, 320] width 149 height 30
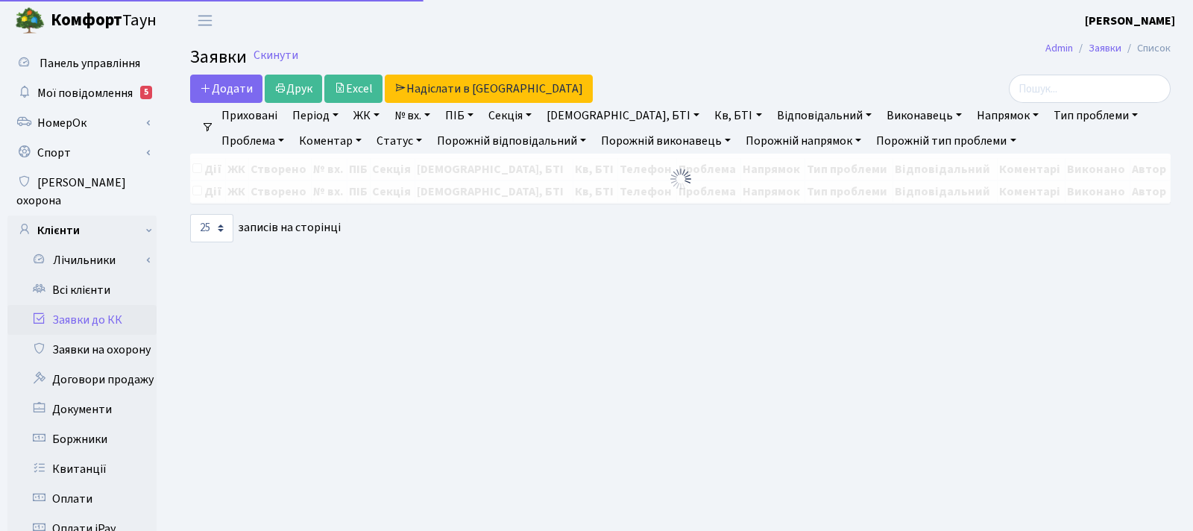
select select "25"
